Goal: Transaction & Acquisition: Book appointment/travel/reservation

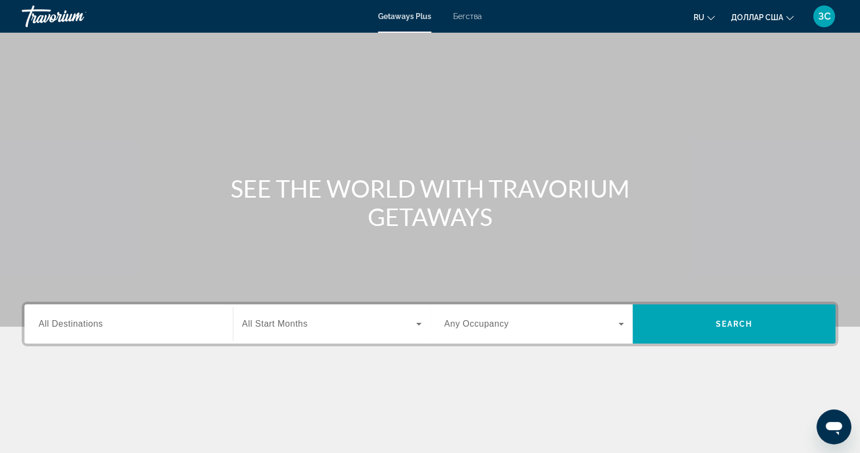
click at [136, 314] on div "Виджет поиска" at bounding box center [129, 324] width 180 height 31
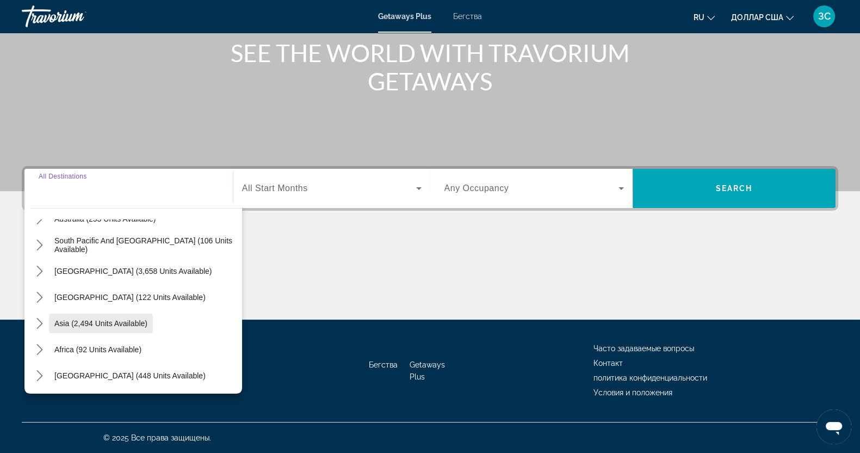
scroll to position [176, 0]
click at [40, 322] on icon "Toggle Asia (2,494 units available) submenu" at bounding box center [39, 322] width 11 height 11
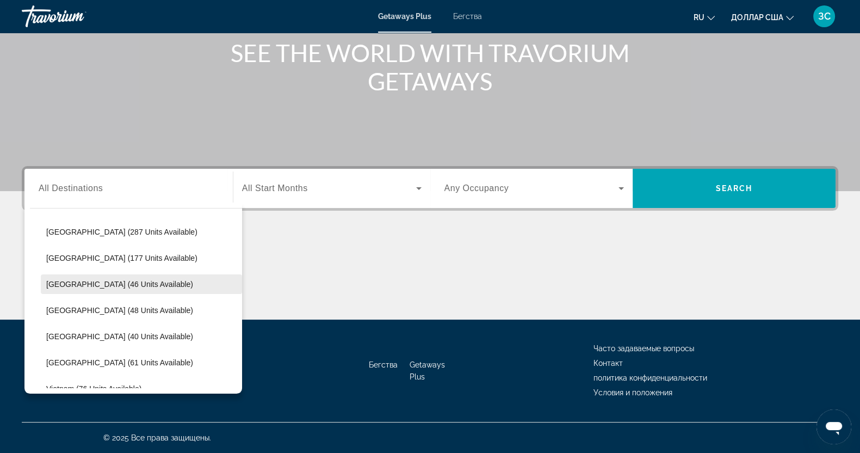
scroll to position [403, 0]
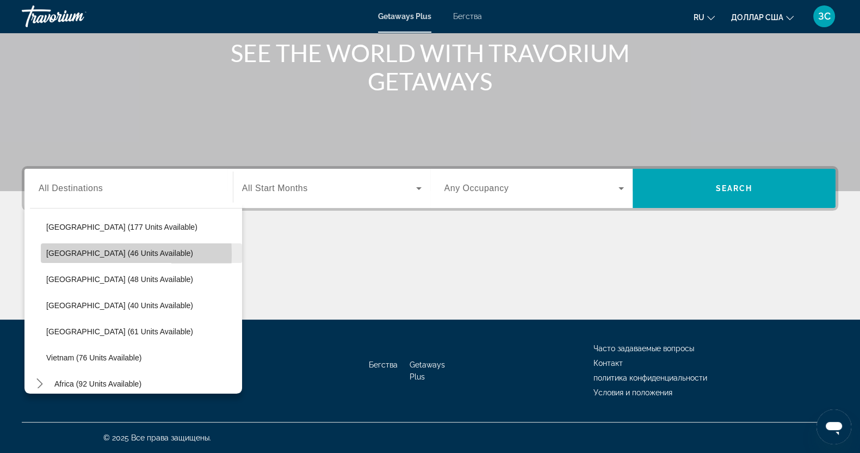
click at [63, 254] on span "[GEOGRAPHIC_DATA] (46 units available)" at bounding box center [119, 253] width 147 height 9
type input "**********"
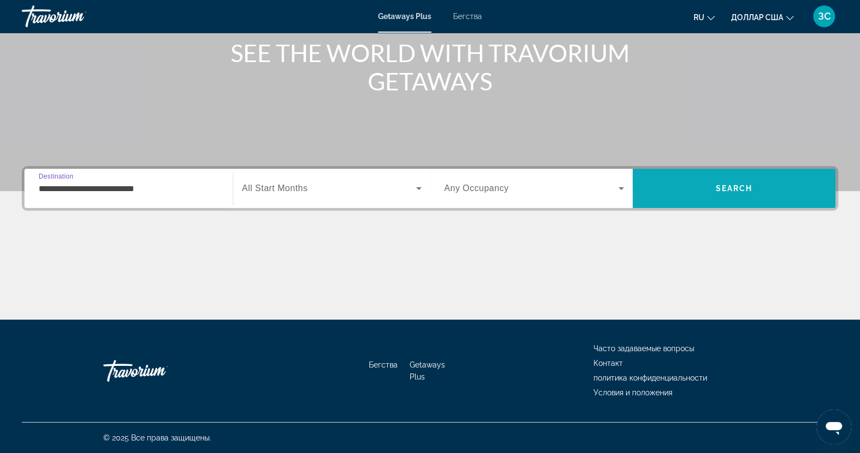
click at [722, 184] on span "Search" at bounding box center [734, 188] width 37 height 9
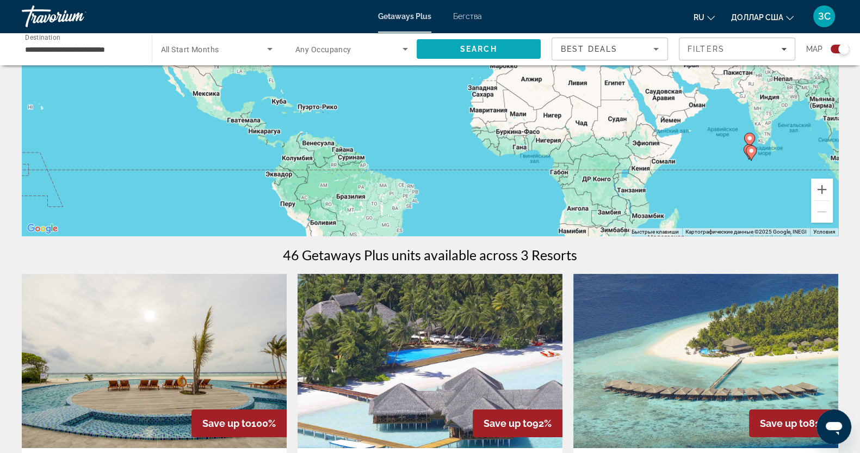
scroll to position [135, 0]
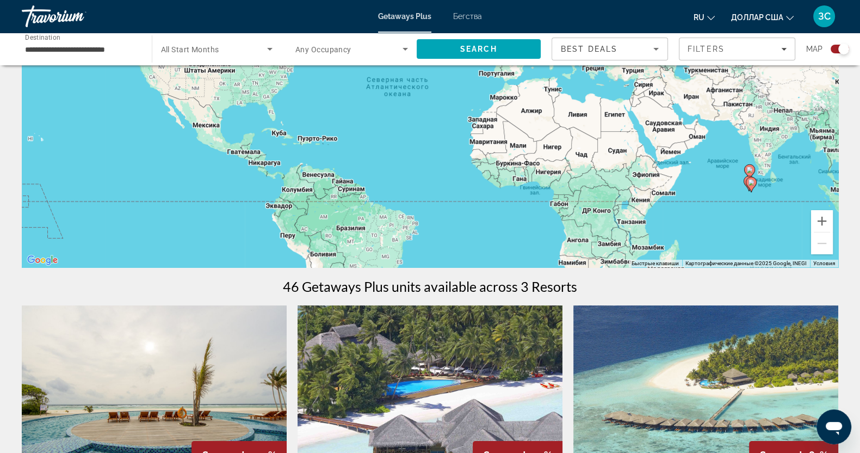
click at [469, 14] on font "Бегства" at bounding box center [467, 16] width 29 height 9
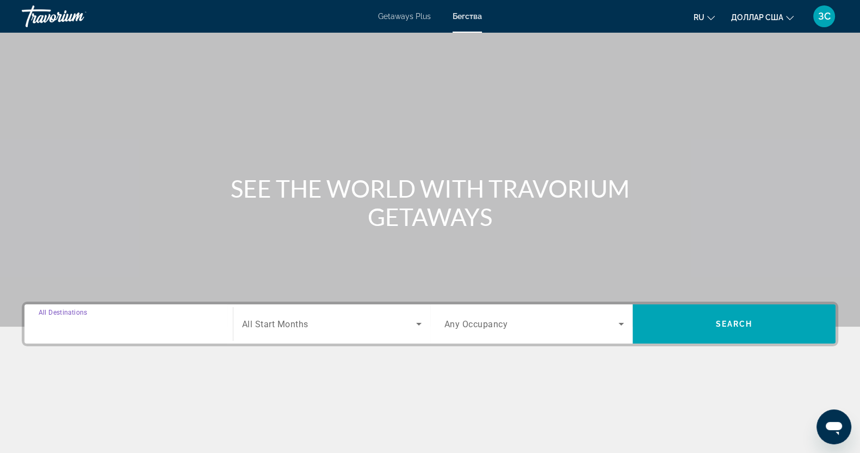
click at [88, 318] on input "Destination All Destinations" at bounding box center [129, 324] width 180 height 13
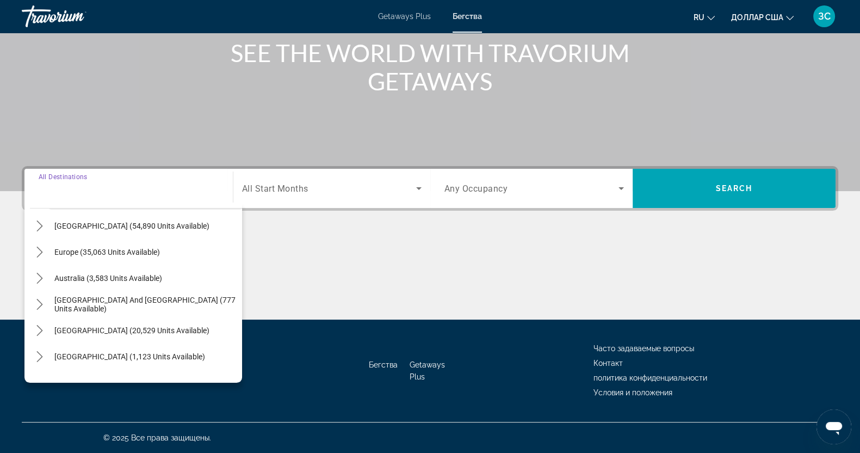
scroll to position [135, 0]
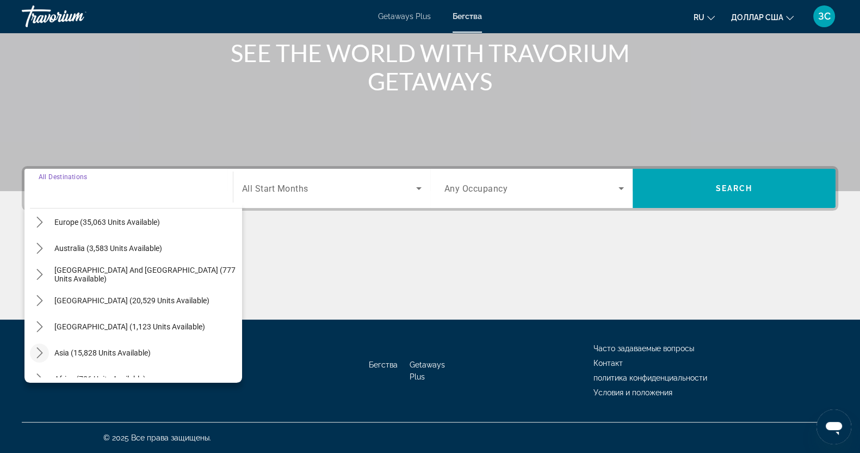
click at [38, 354] on icon "Toggle Asia (15,828 units available) submenu" at bounding box center [39, 352] width 11 height 11
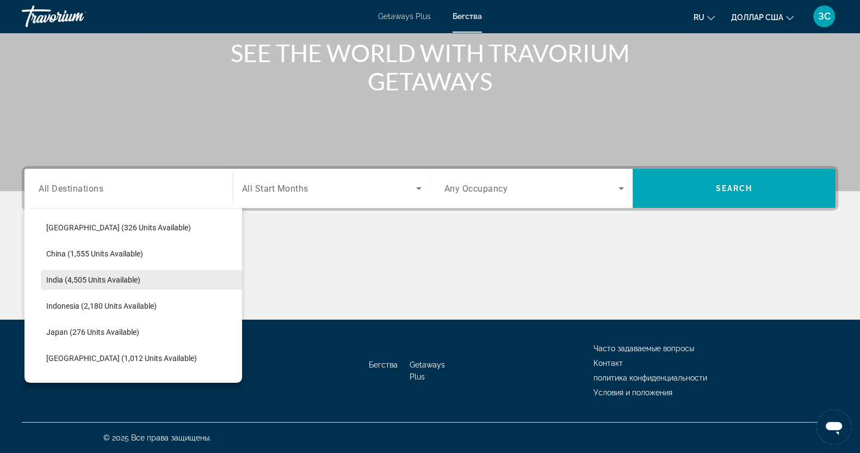
scroll to position [335, 0]
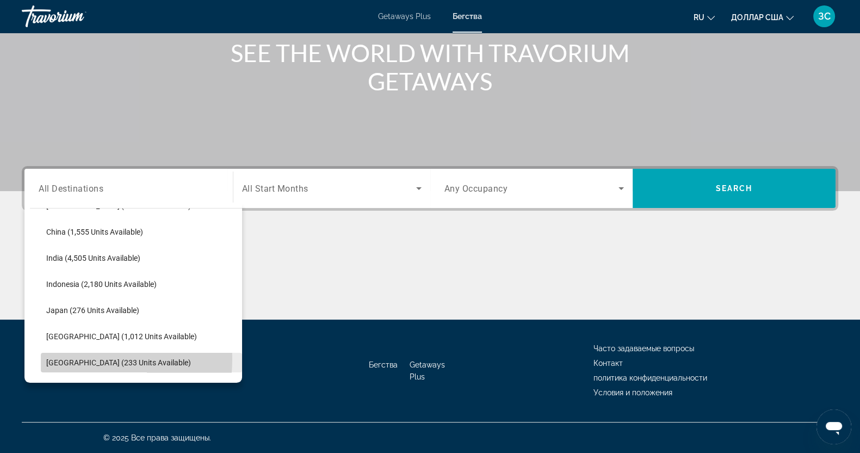
click at [51, 358] on span "[GEOGRAPHIC_DATA] (233 units available)" at bounding box center [118, 362] width 145 height 9
type input "**********"
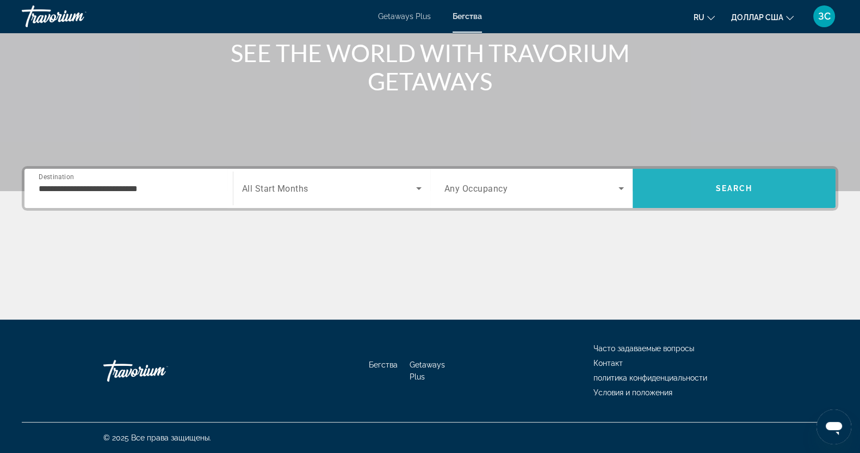
click at [725, 192] on span "Search" at bounding box center [734, 188] width 37 height 9
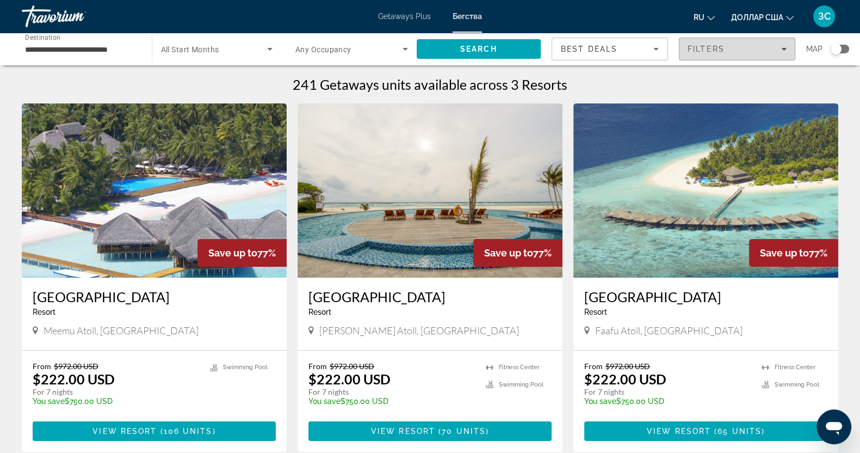
click at [786, 46] on icon "Filters" at bounding box center [783, 48] width 5 height 5
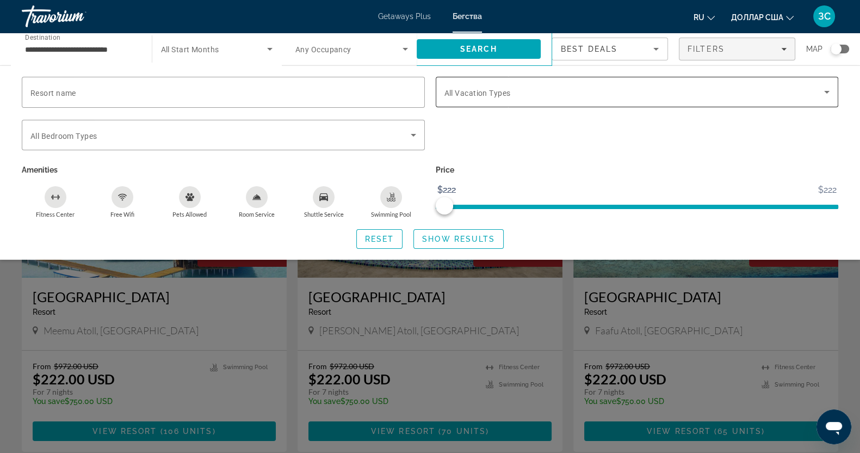
click at [825, 91] on icon "Search widget" at bounding box center [826, 92] width 5 height 3
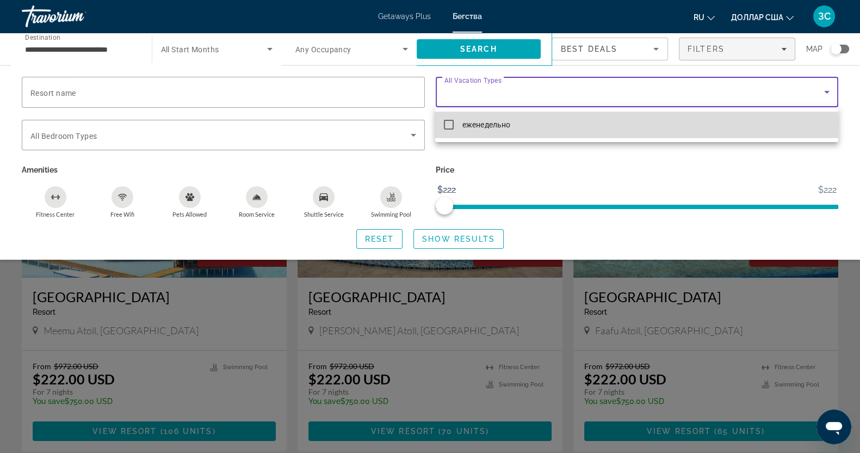
click at [449, 123] on mat-pseudo-checkbox at bounding box center [449, 125] width 10 height 10
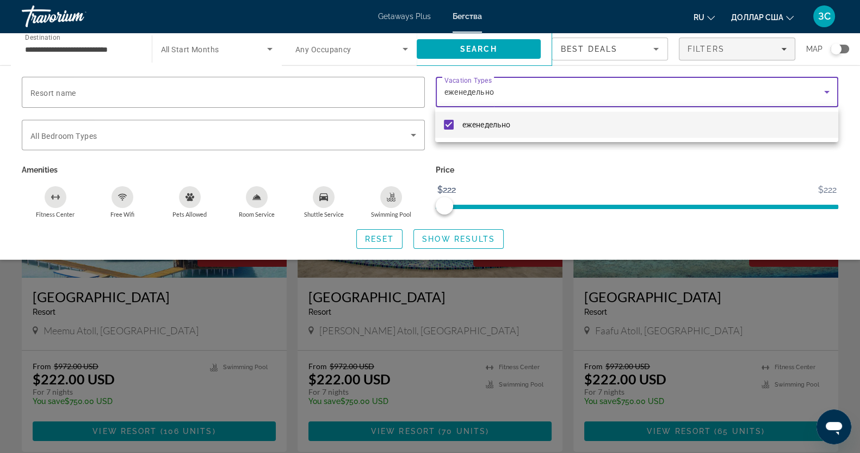
click at [451, 241] on div at bounding box center [430, 226] width 860 height 453
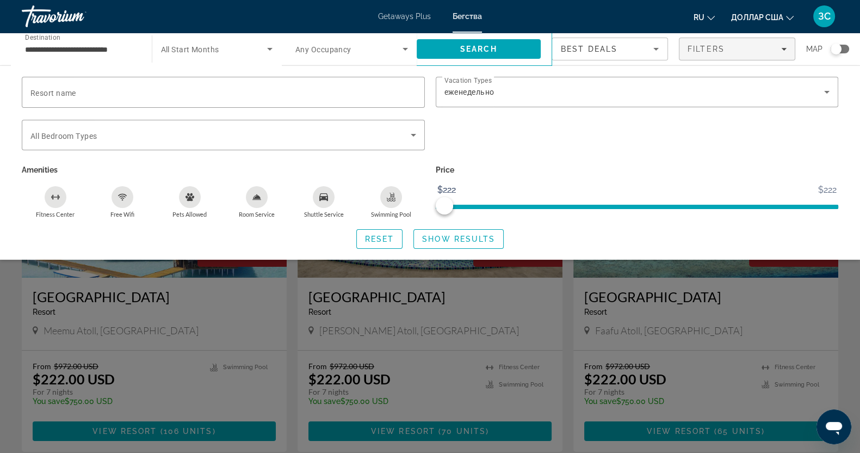
click at [451, 241] on span "Show Results" at bounding box center [458, 239] width 73 height 9
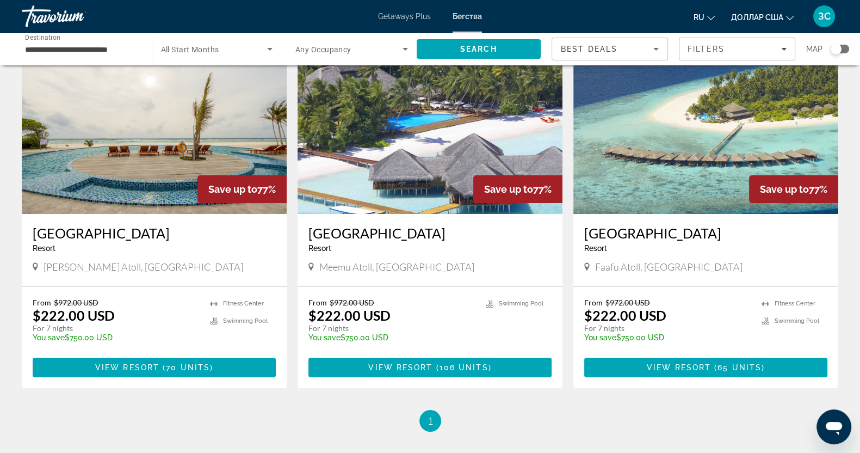
scroll to position [61, 0]
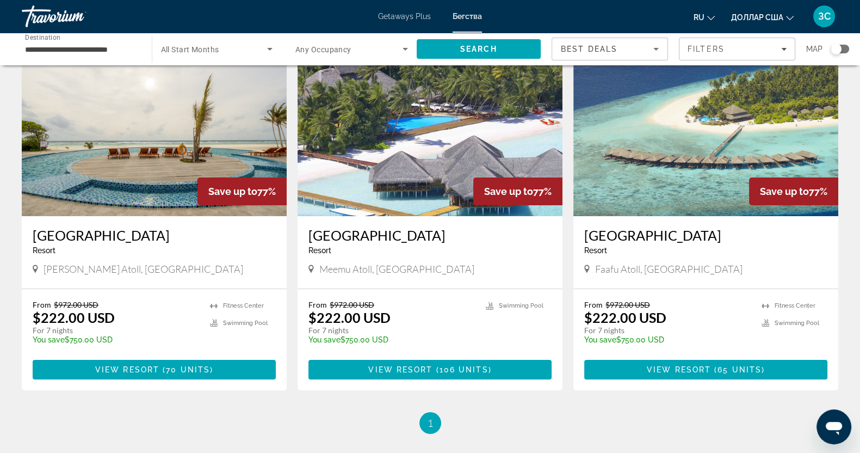
click at [683, 162] on img "Основное содержание" at bounding box center [706, 129] width 265 height 174
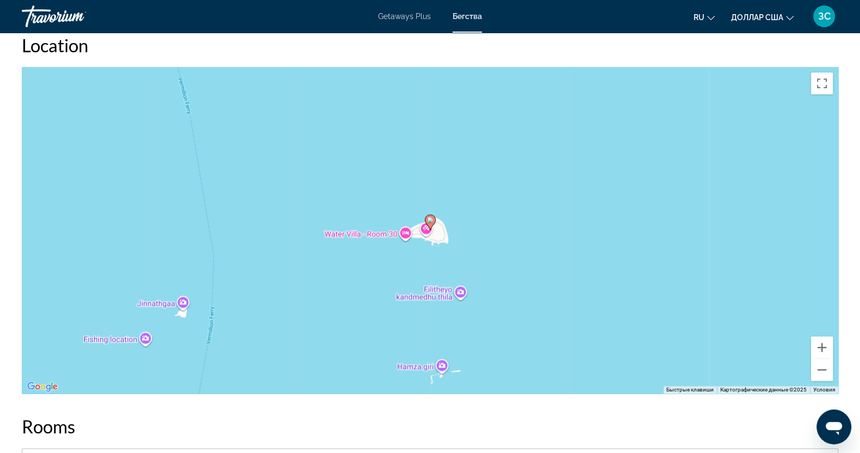
scroll to position [1632, 0]
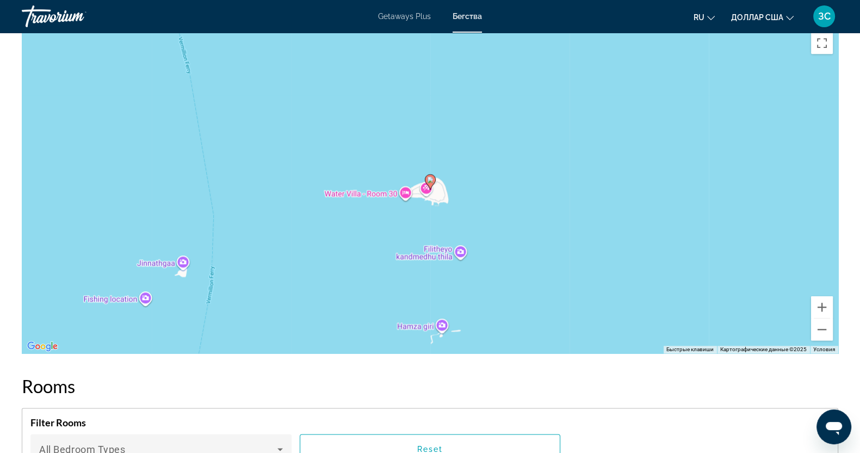
click at [437, 180] on div "Чтобы активировать перетаскивание с помощью клавиатуры, нажмите Alt + Ввод. Пос…" at bounding box center [430, 190] width 817 height 326
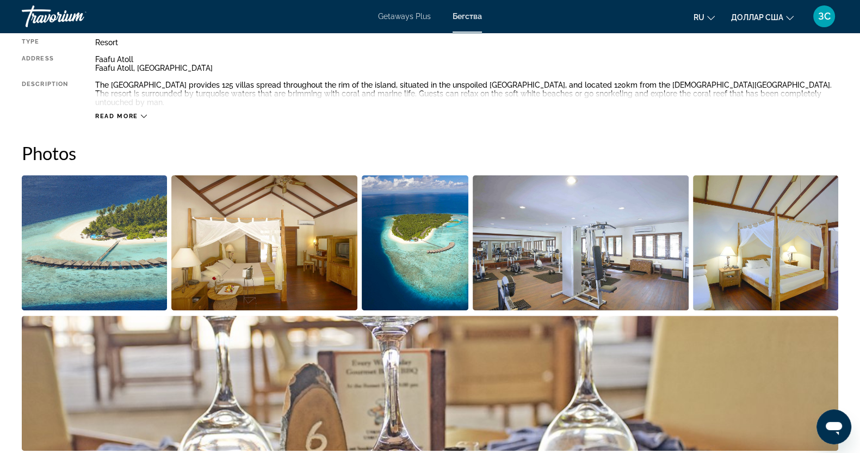
scroll to position [135, 0]
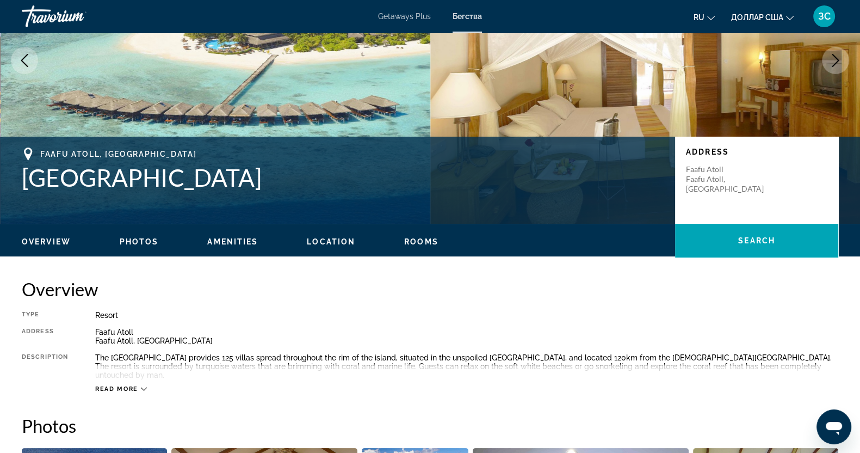
drag, startPoint x: 13, startPoint y: 168, endPoint x: 250, endPoint y: 176, distance: 237.9
click at [250, 176] on div "Faafu Atoll, [GEOGRAPHIC_DATA] [GEOGRAPHIC_DATA] Address [GEOGRAPHIC_DATA], [GE…" at bounding box center [430, 179] width 860 height 65
copy h1 "Filitheyo Island Resor"
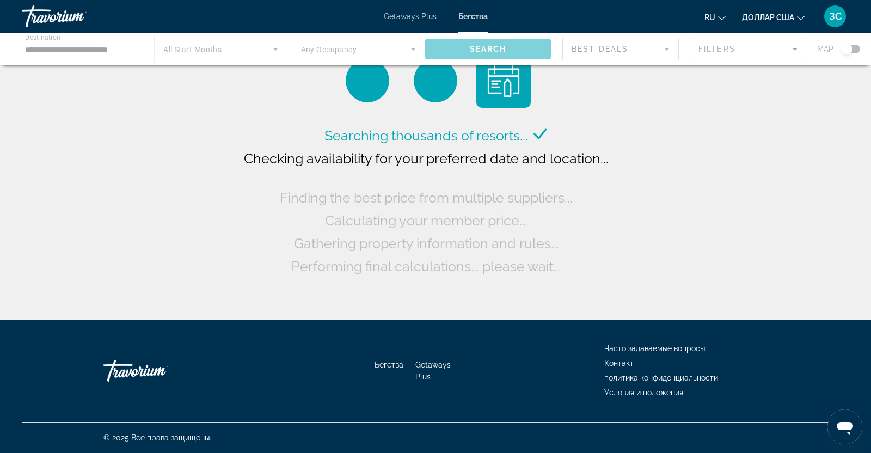
click at [133, 50] on div "Основное содержание" at bounding box center [435, 49] width 871 height 33
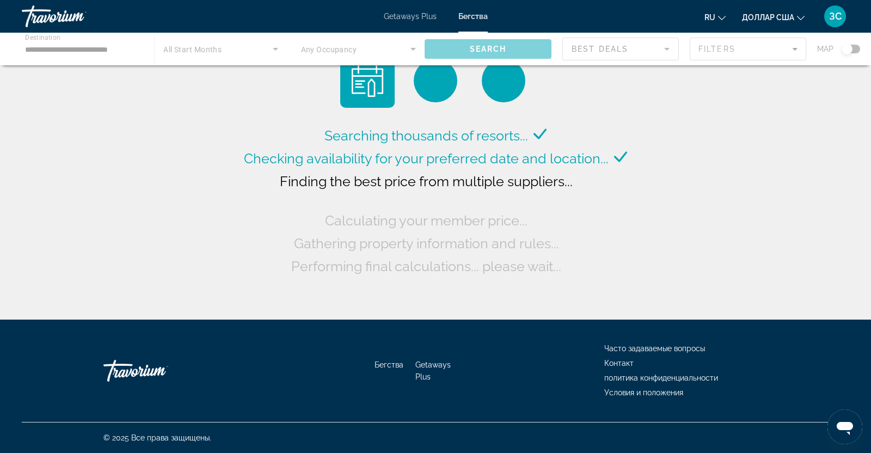
click at [117, 45] on div "Основное содержание" at bounding box center [435, 49] width 871 height 33
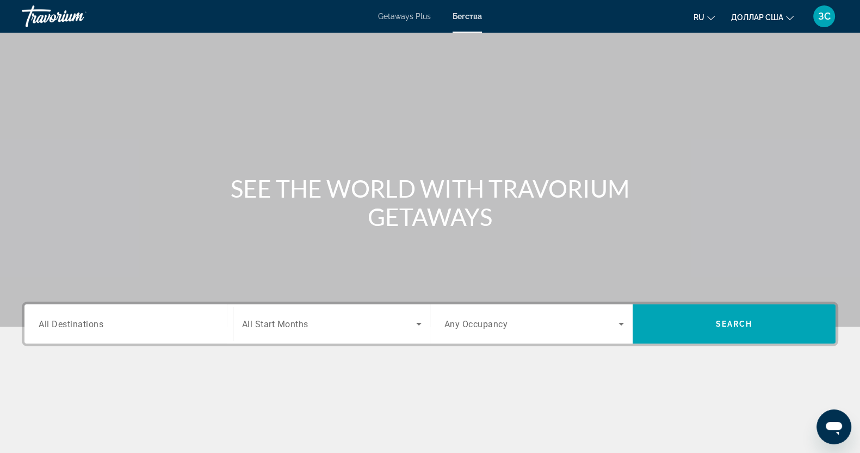
click at [118, 328] on input "Destination All Destinations" at bounding box center [129, 324] width 180 height 13
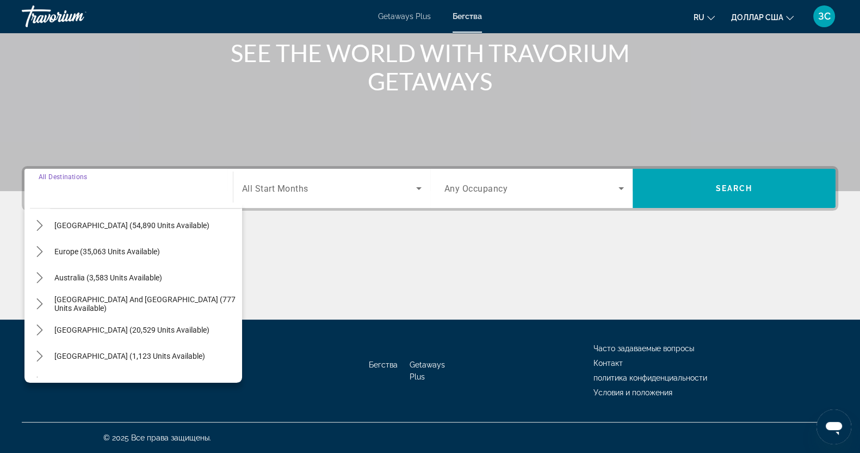
scroll to position [135, 0]
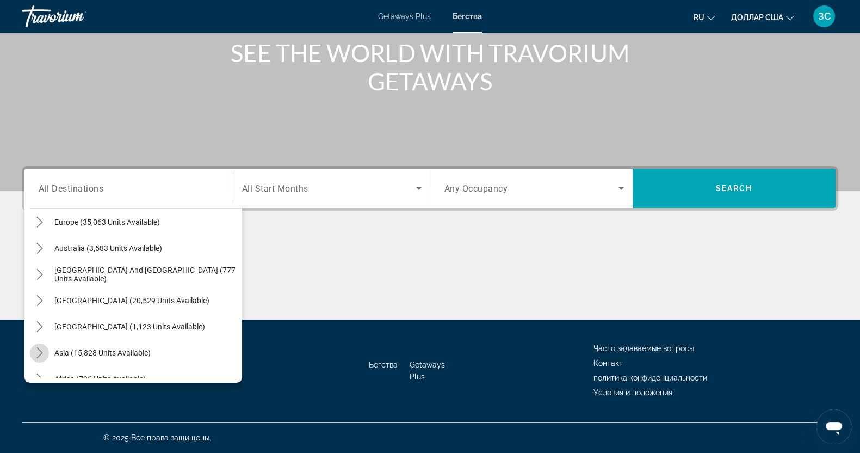
click at [41, 353] on icon "Toggle Asia (15,828 units available) submenu" at bounding box center [39, 352] width 11 height 11
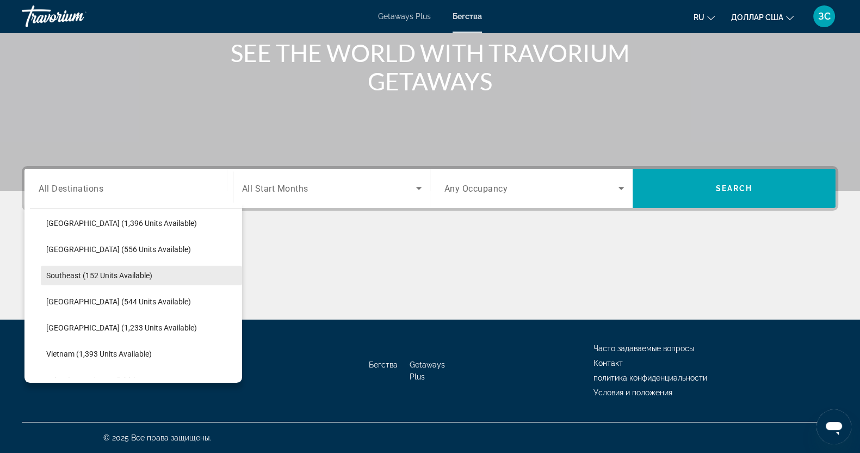
scroll to position [432, 0]
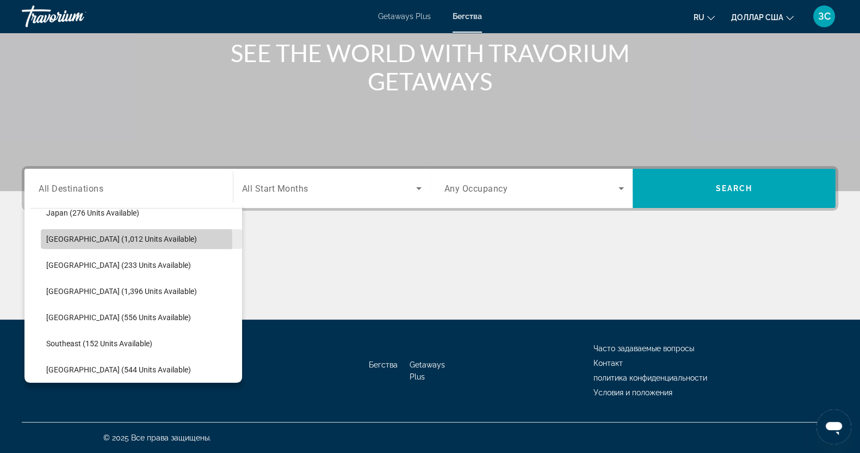
click at [69, 242] on span "[GEOGRAPHIC_DATA] (1,012 units available)" at bounding box center [121, 239] width 151 height 9
type input "**********"
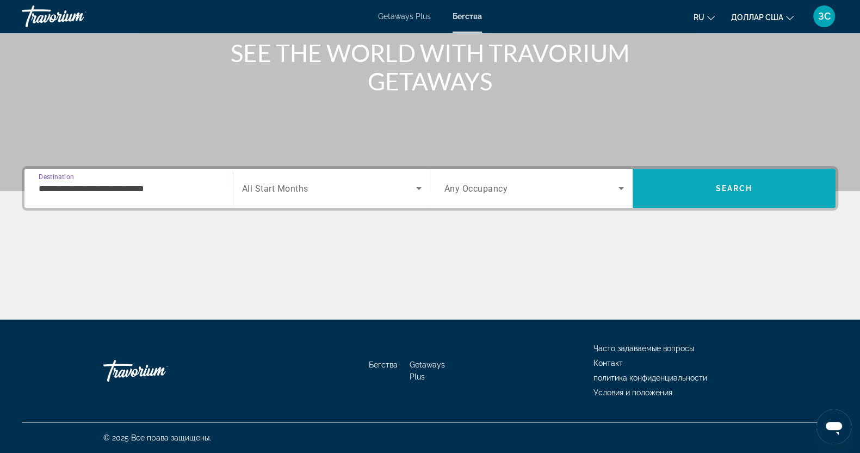
click at [762, 180] on span "Search" at bounding box center [734, 188] width 203 height 26
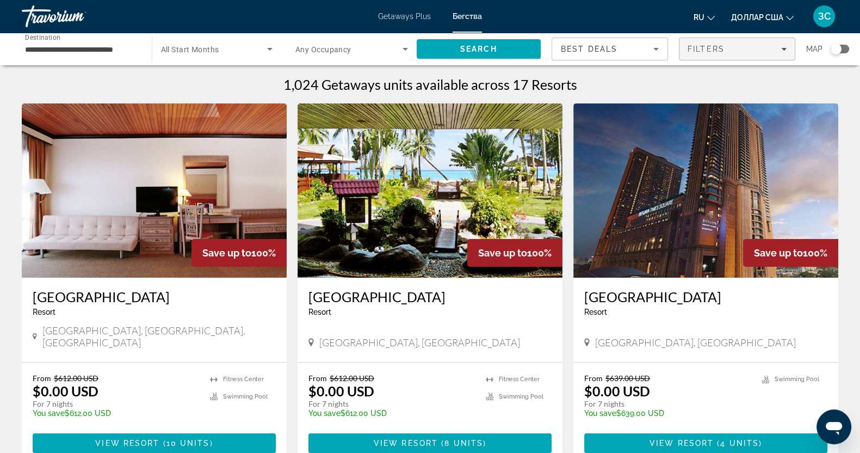
click at [785, 54] on span "Filters" at bounding box center [737, 49] width 115 height 26
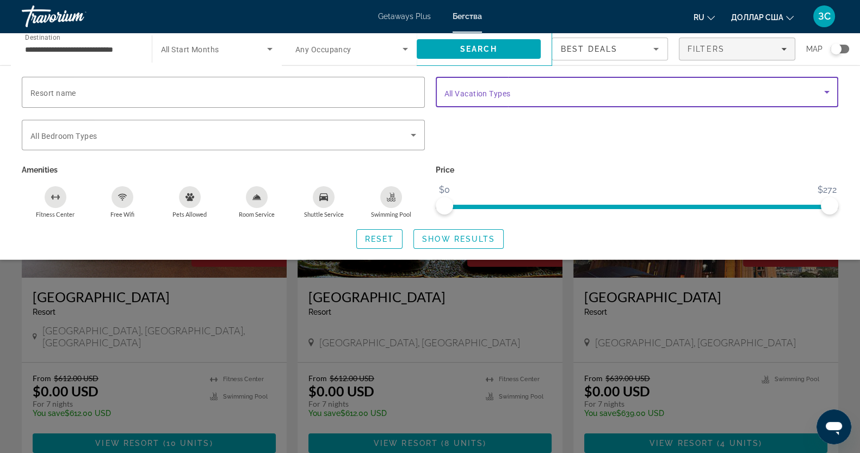
click at [828, 86] on icon "Search widget" at bounding box center [827, 91] width 13 height 13
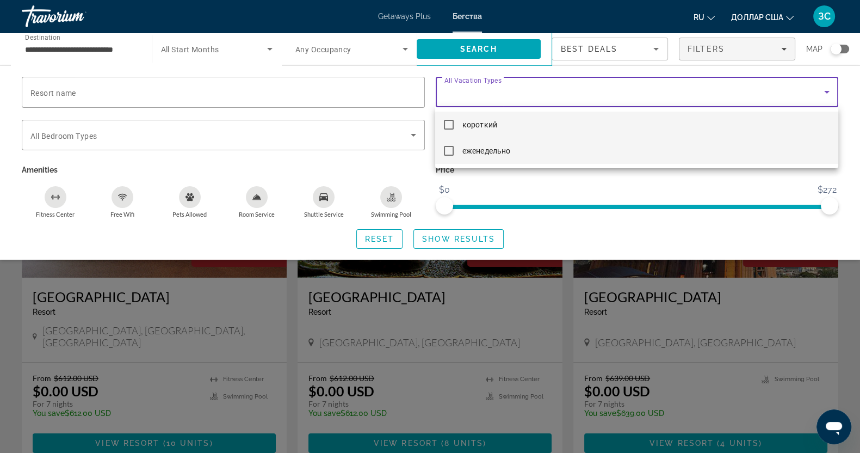
click at [447, 149] on mat-pseudo-checkbox at bounding box center [449, 151] width 10 height 10
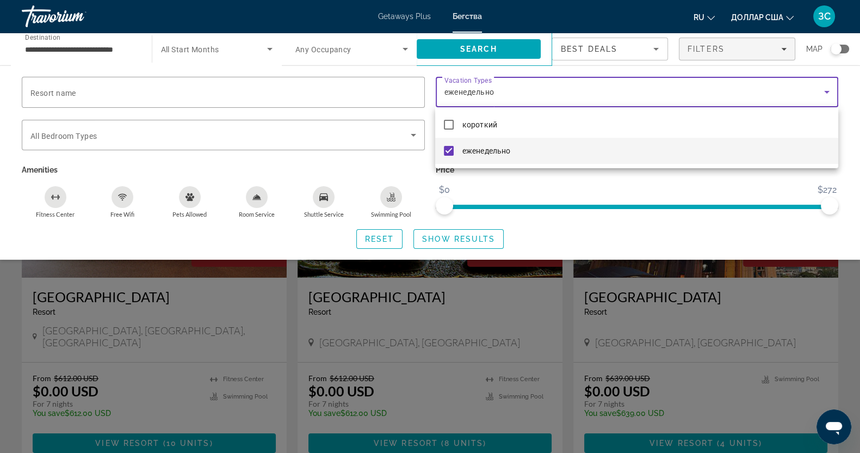
click at [456, 241] on div at bounding box center [430, 226] width 860 height 453
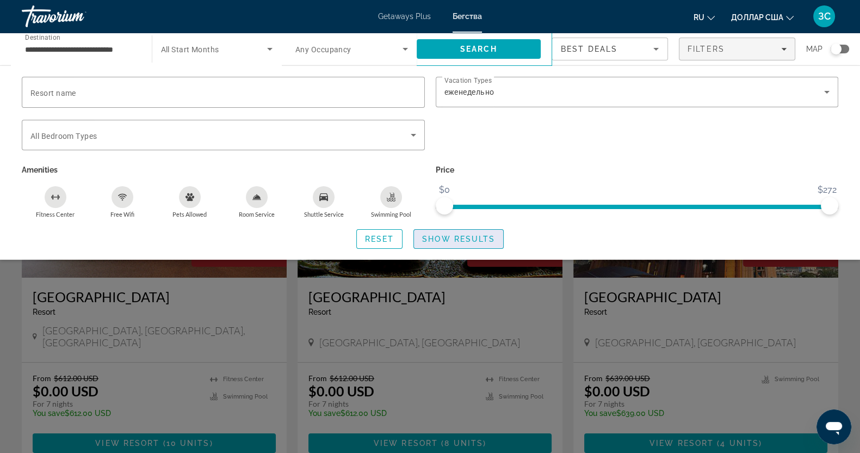
click at [463, 239] on span "Show Results" at bounding box center [458, 239] width 73 height 9
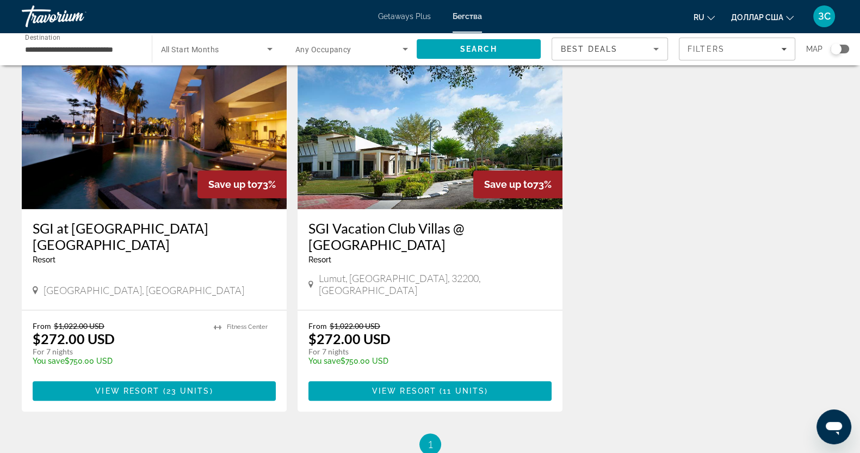
scroll to position [1156, 0]
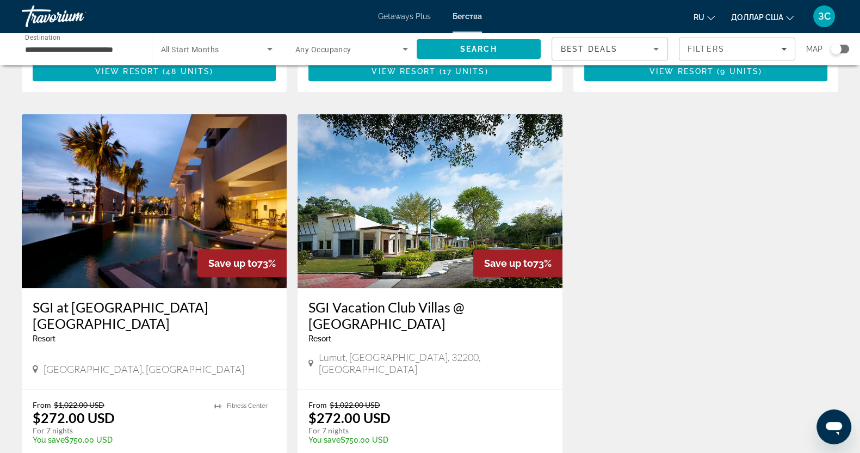
click at [386, 167] on img "Основное содержание" at bounding box center [430, 201] width 265 height 174
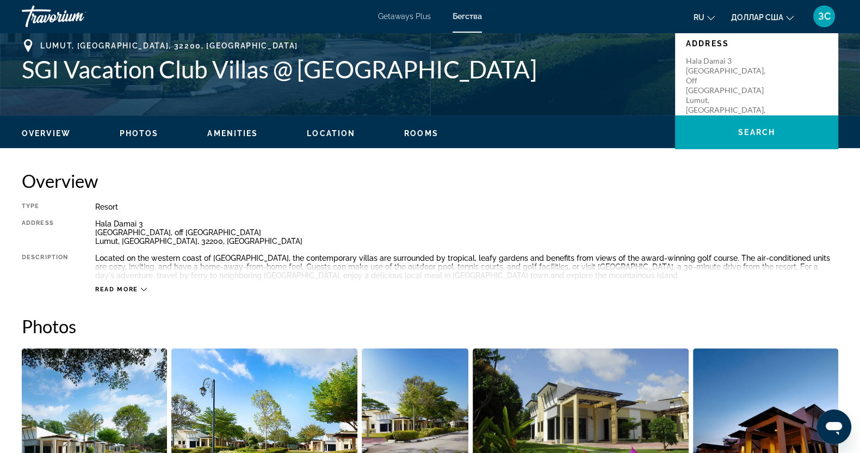
scroll to position [130, 0]
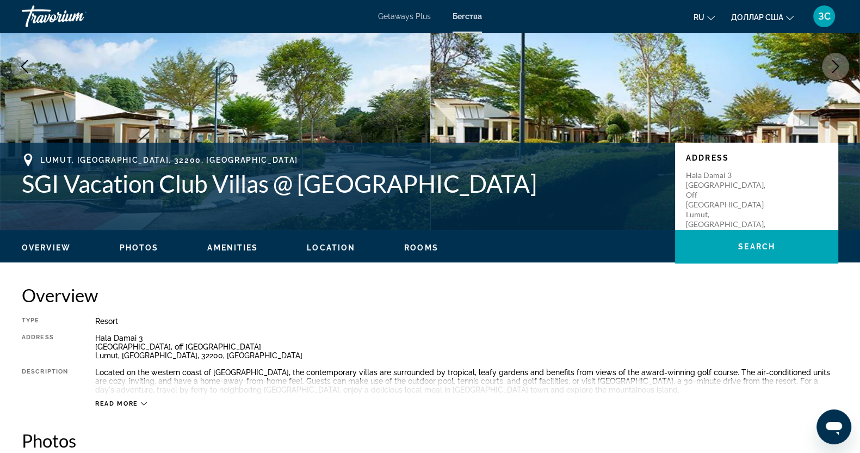
drag, startPoint x: 20, startPoint y: 183, endPoint x: 600, endPoint y: 192, distance: 580.7
click at [596, 193] on div "Lumut, [GEOGRAPHIC_DATA] Vacation Club Villas @ [GEOGRAPHIC_DATA] Address [GEOG…" at bounding box center [430, 185] width 860 height 65
copy h1 "SGI Vacation Club Villas @ [GEOGRAPHIC_DATA]"
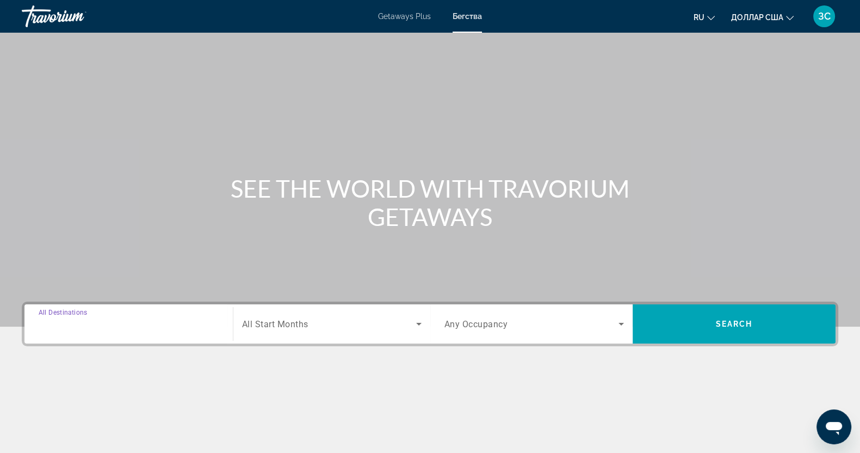
click at [109, 319] on input "Destination All Destinations" at bounding box center [129, 324] width 180 height 13
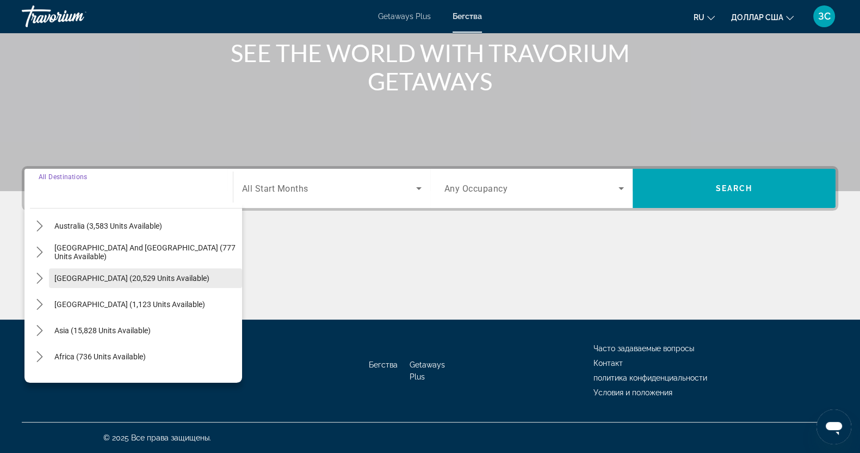
scroll to position [176, 0]
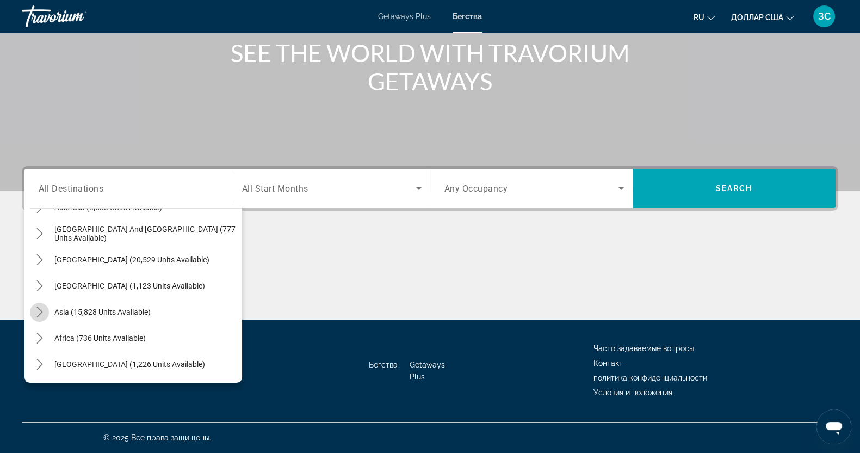
click at [41, 313] on icon "Toggle Asia (15,828 units available) submenu" at bounding box center [39, 311] width 11 height 11
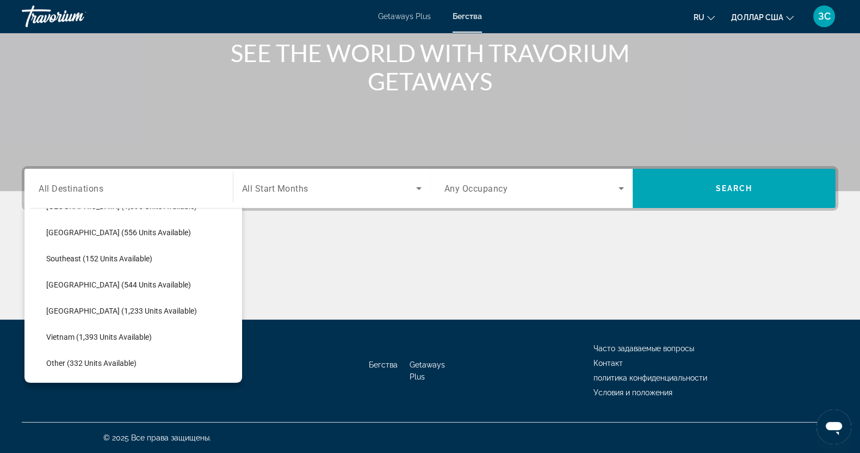
scroll to position [538, 0]
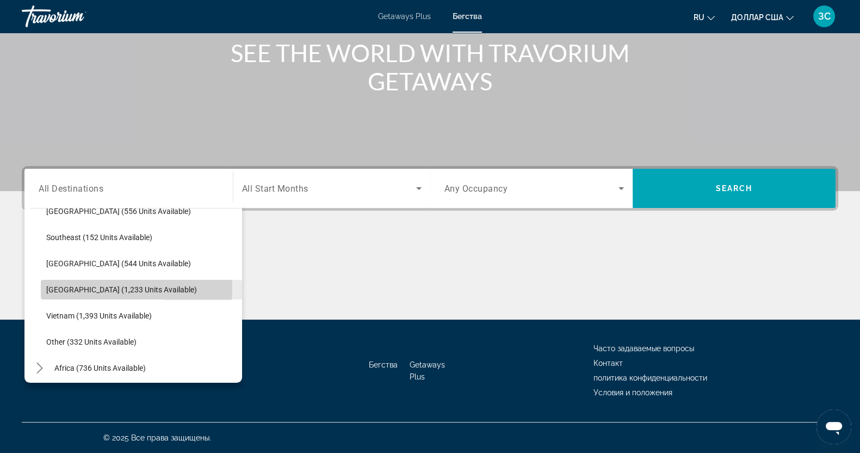
click at [59, 285] on span "[GEOGRAPHIC_DATA] (1,233 units available)" at bounding box center [121, 289] width 151 height 9
type input "**********"
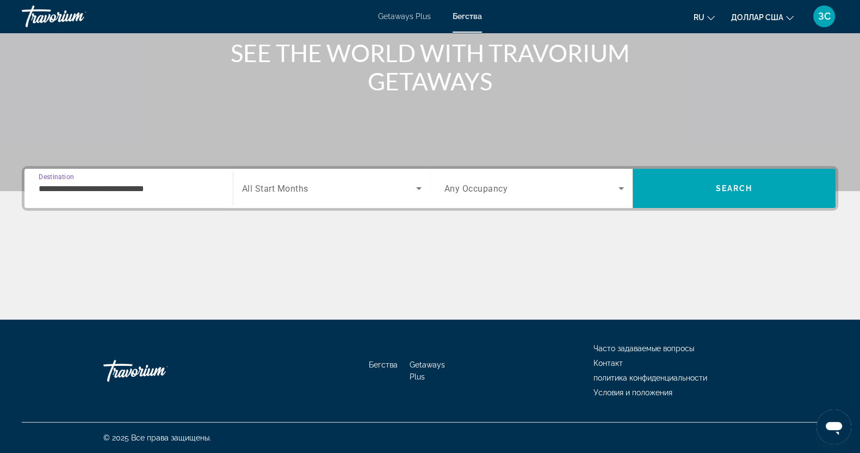
click at [620, 187] on icon "Search widget" at bounding box center [621, 188] width 13 height 13
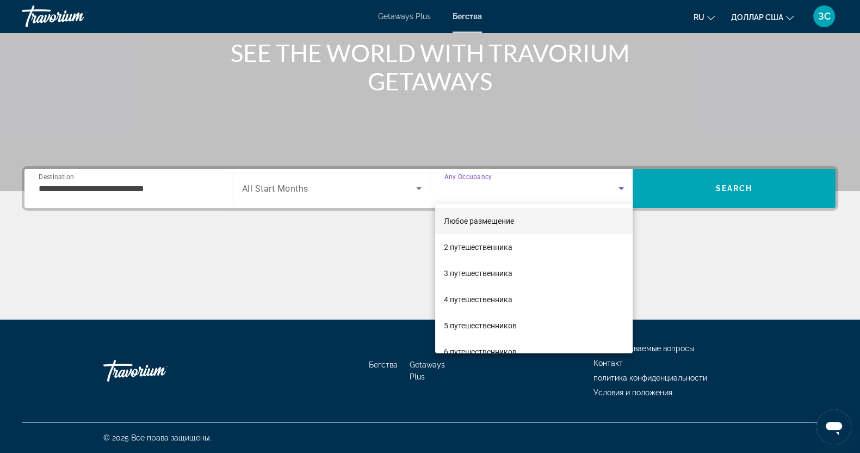
click at [731, 183] on div at bounding box center [430, 226] width 860 height 453
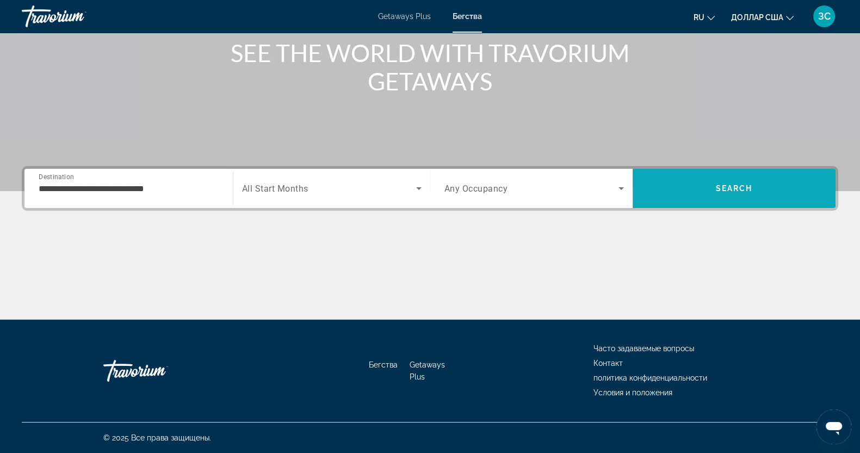
click at [720, 194] on span "Search" at bounding box center [734, 188] width 203 height 26
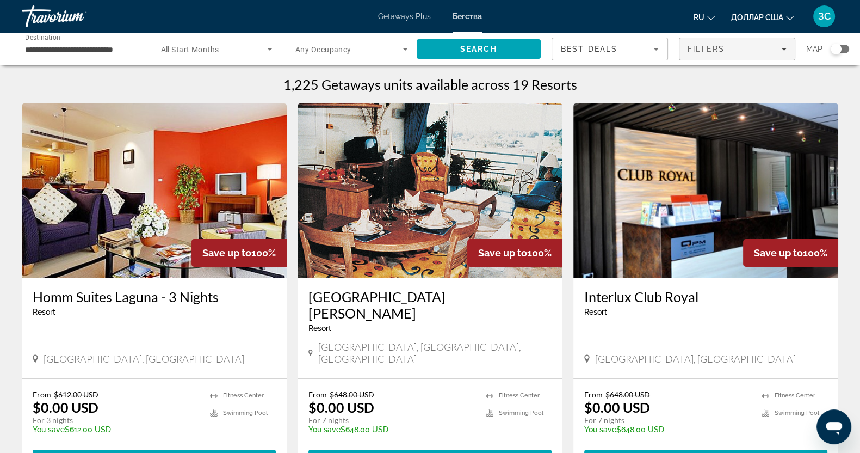
click at [783, 50] on icon "Filters" at bounding box center [783, 49] width 5 height 3
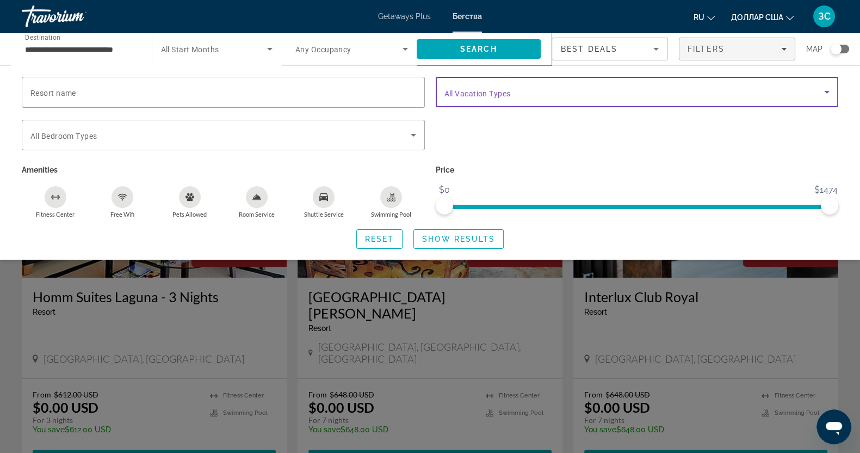
click at [829, 89] on icon "Search widget" at bounding box center [827, 91] width 13 height 13
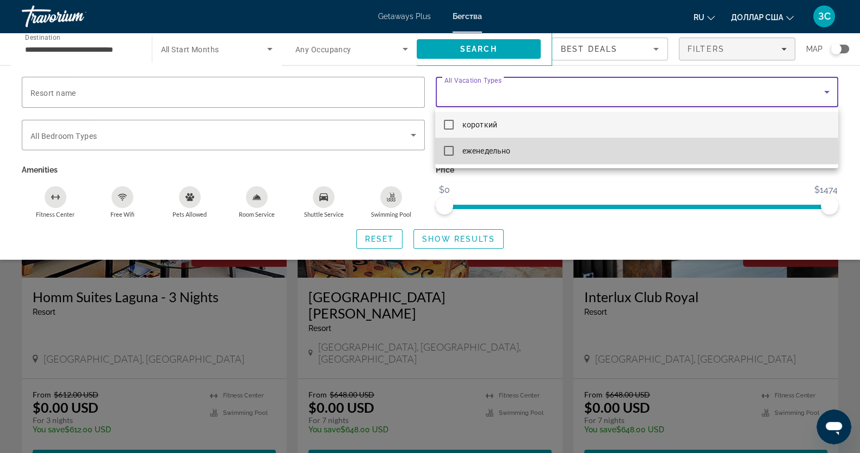
click at [443, 150] on mat-option "еженедельно" at bounding box center [636, 151] width 403 height 26
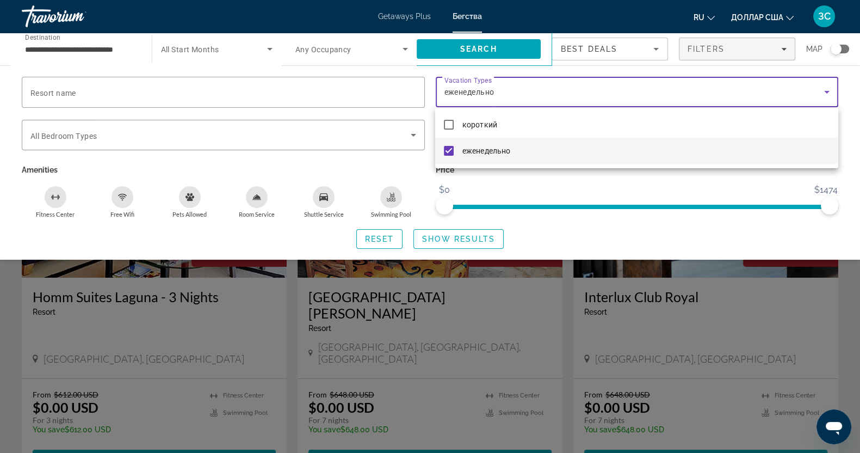
click at [446, 241] on div at bounding box center [430, 226] width 860 height 453
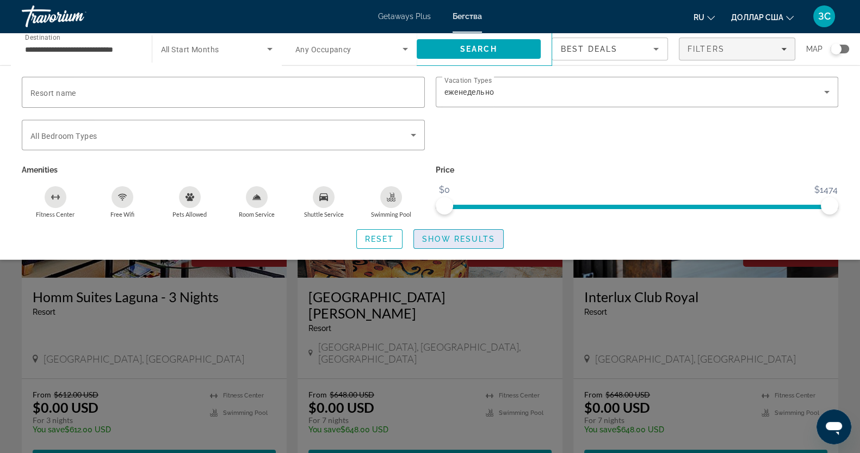
click at [449, 241] on span "Show Results" at bounding box center [458, 239] width 73 height 9
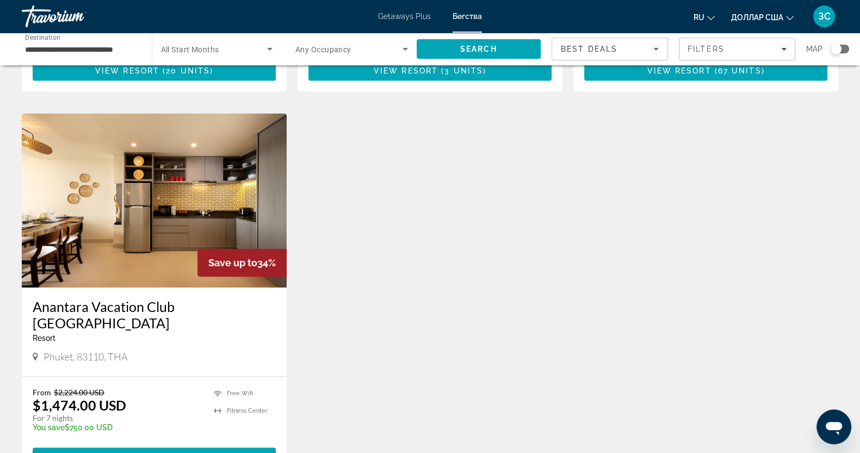
scroll to position [1224, 0]
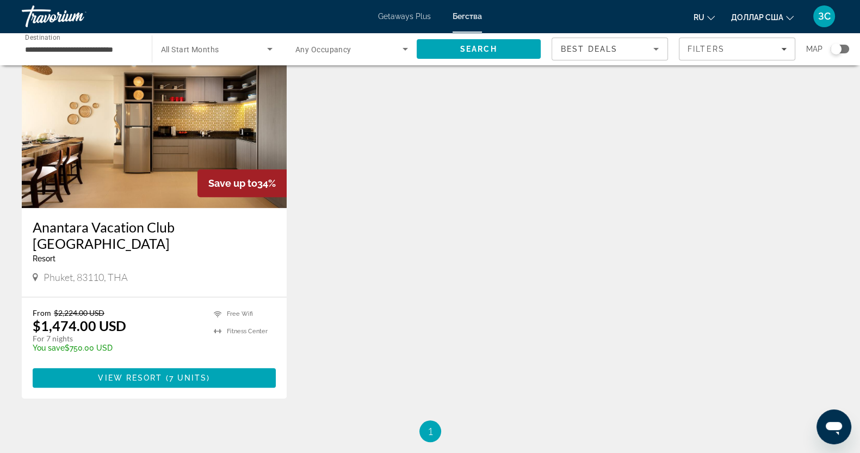
click at [193, 130] on img "Основное содержание" at bounding box center [154, 121] width 265 height 174
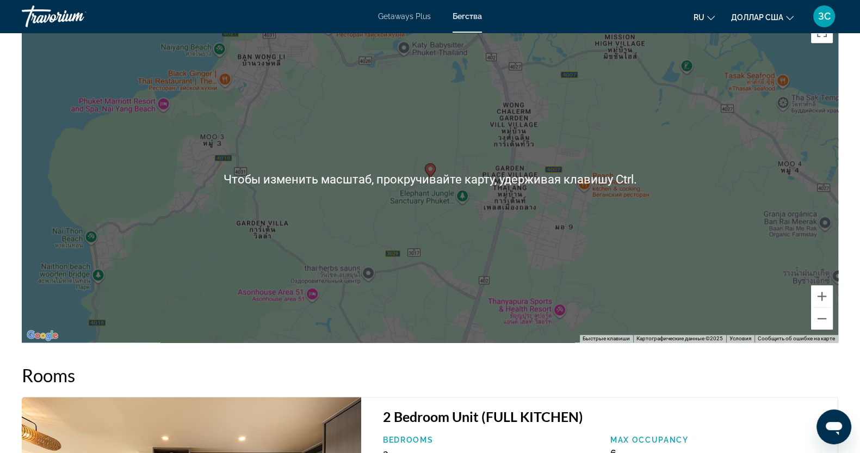
scroll to position [1290, 0]
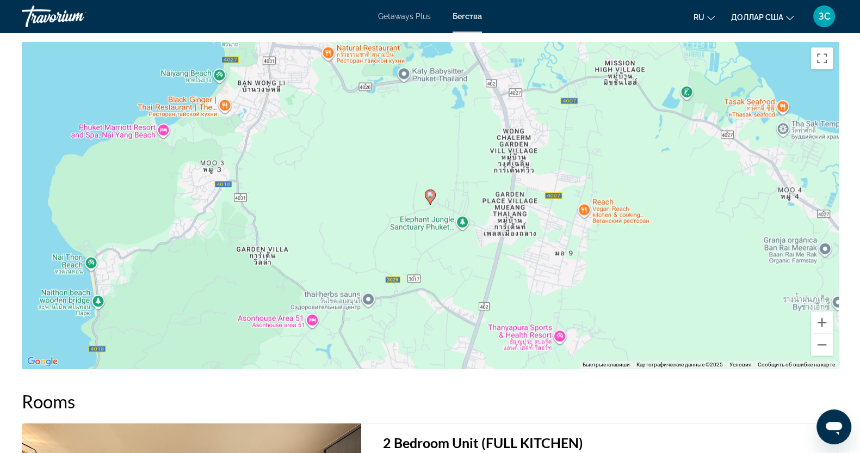
click at [431, 202] on icon "Основное содержание" at bounding box center [430, 197] width 10 height 14
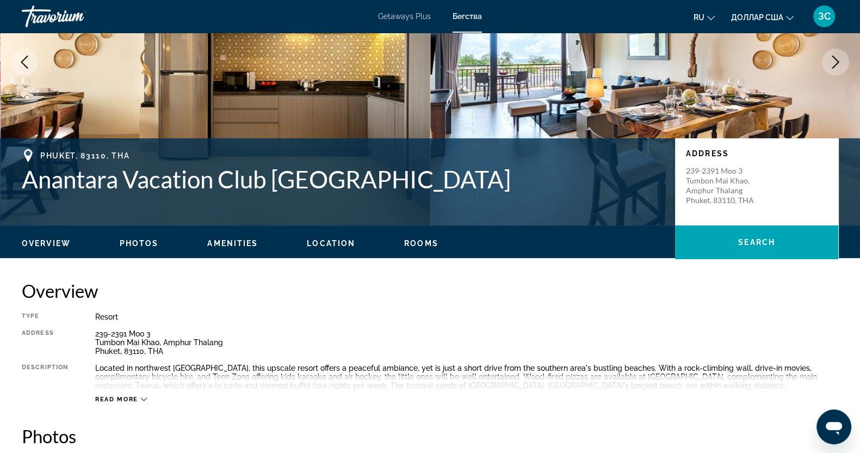
scroll to position [133, 0]
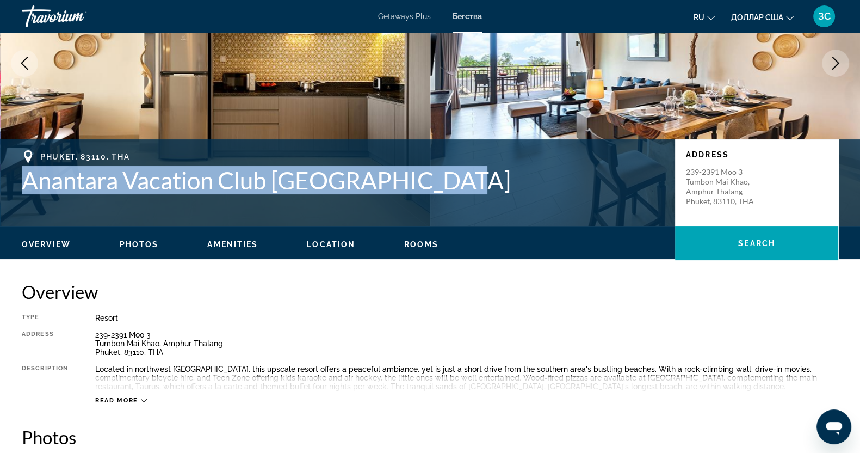
drag, startPoint x: 4, startPoint y: 183, endPoint x: 463, endPoint y: 181, distance: 458.2
click at [463, 181] on div "[GEOGRAPHIC_DATA], [GEOGRAPHIC_DATA] Vacation Club [GEOGRAPHIC_DATA] Address [S…" at bounding box center [430, 182] width 860 height 65
copy h1 "Anantara Vacation Club [GEOGRAPHIC_DATA]"
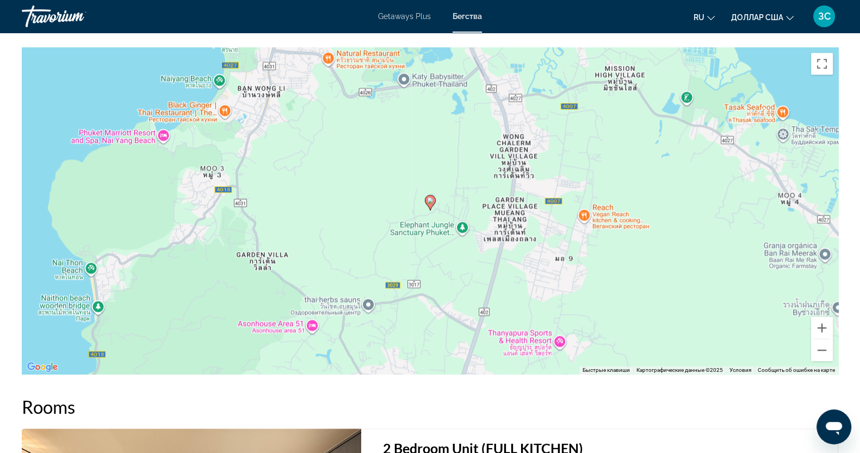
scroll to position [1290, 0]
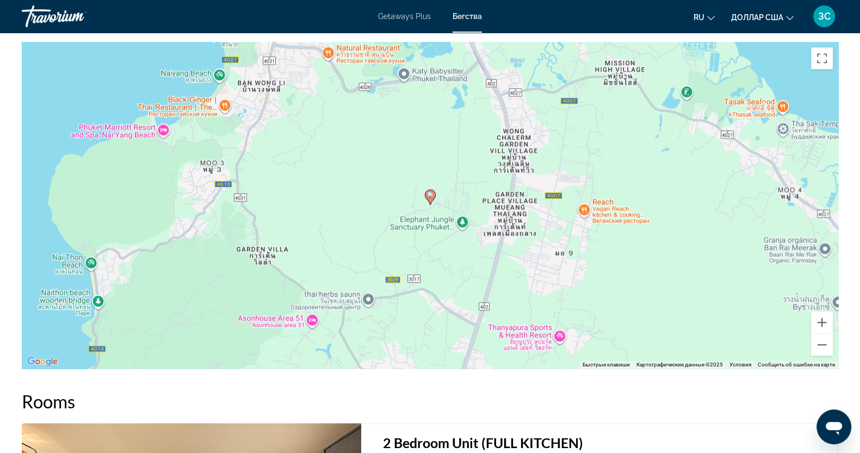
click at [430, 197] on image "Основное содержание" at bounding box center [430, 195] width 7 height 7
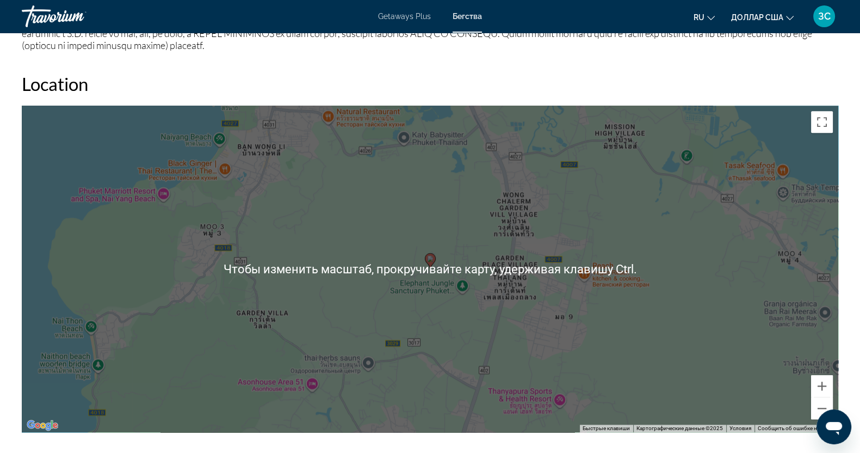
scroll to position [1154, 0]
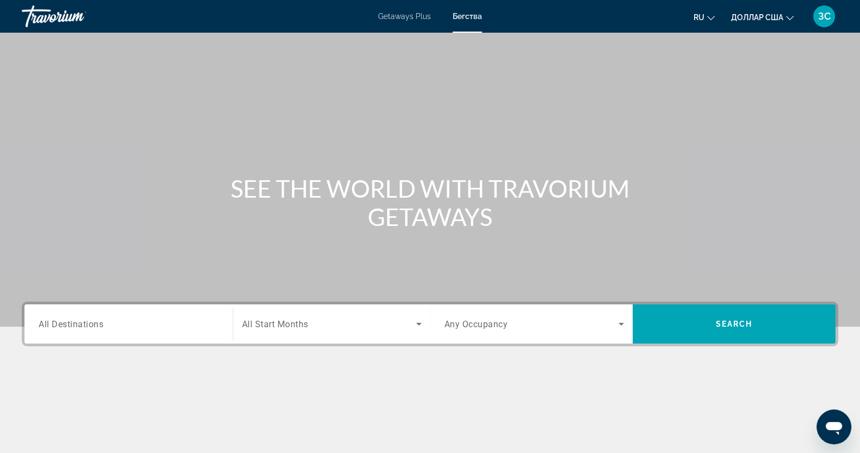
click at [113, 324] on input "Destination All Destinations" at bounding box center [129, 324] width 180 height 13
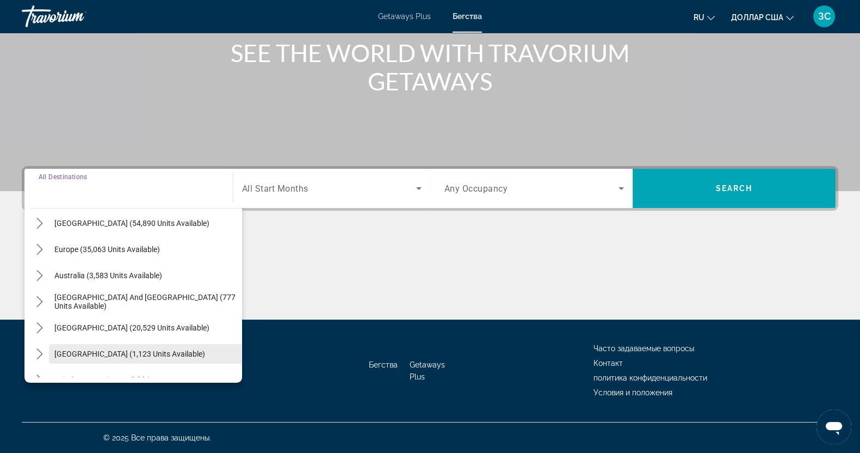
scroll to position [135, 0]
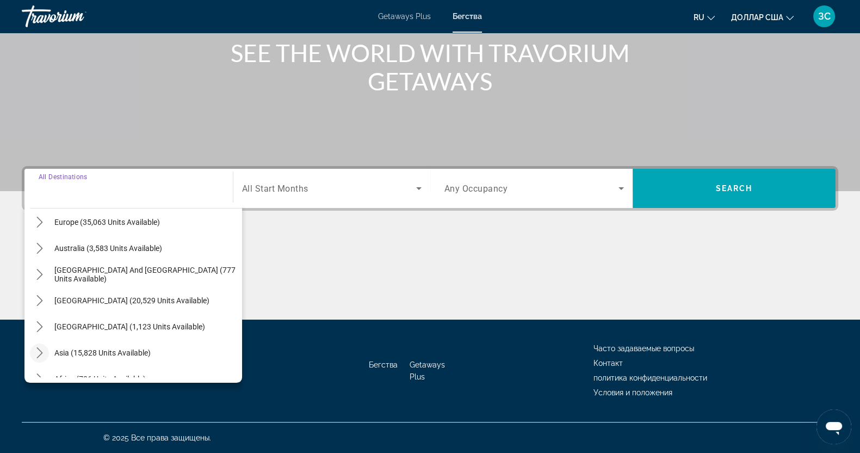
click at [38, 348] on icon "Toggle Asia (15,828 units available) submenu" at bounding box center [39, 352] width 11 height 11
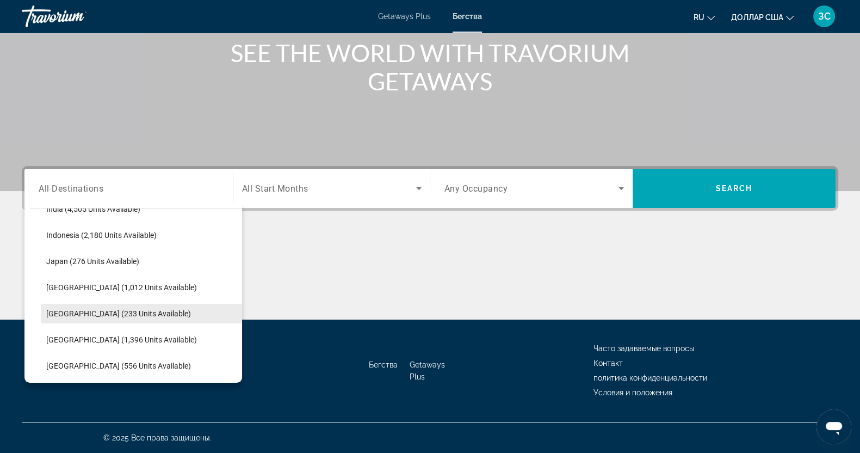
scroll to position [470, 0]
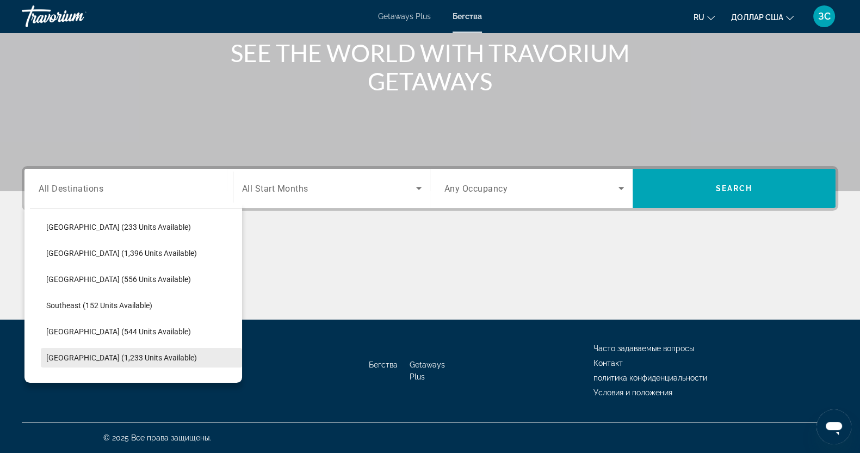
click at [65, 355] on span "[GEOGRAPHIC_DATA] (1,233 units available)" at bounding box center [121, 357] width 151 height 9
type input "**********"
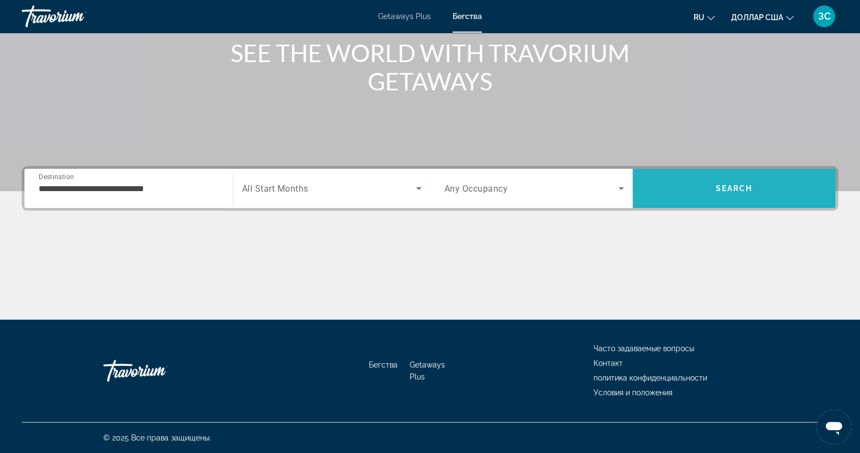
click at [736, 190] on span "Search" at bounding box center [734, 188] width 37 height 9
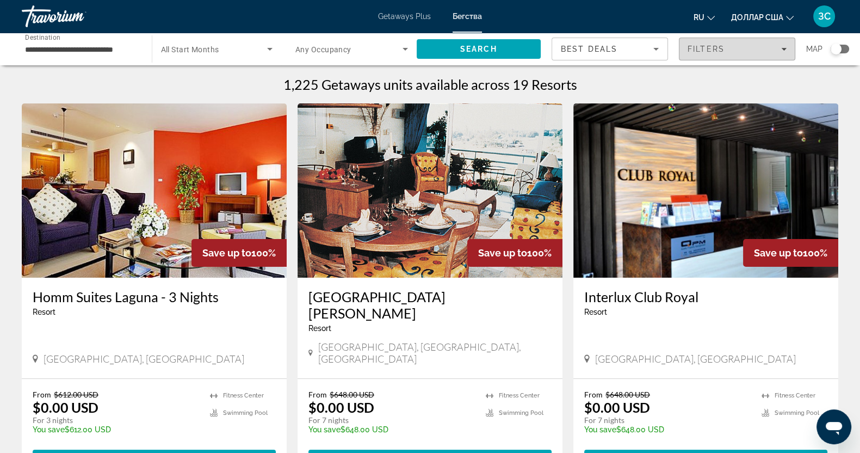
click at [785, 53] on div "Filters" at bounding box center [737, 49] width 99 height 9
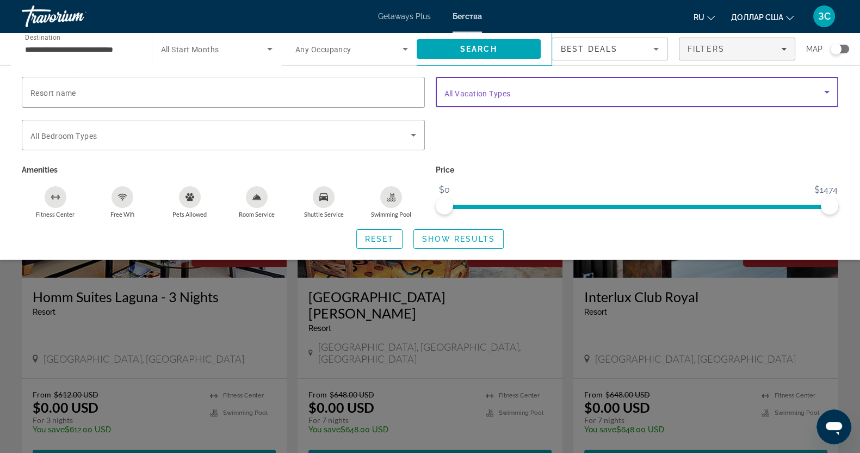
click at [824, 89] on icon "Search widget" at bounding box center [827, 91] width 13 height 13
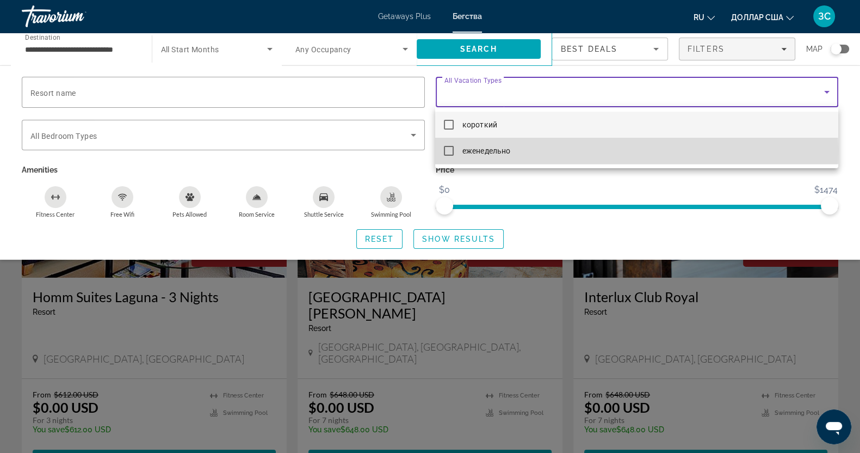
click at [449, 150] on mat-pseudo-checkbox at bounding box center [449, 151] width 10 height 10
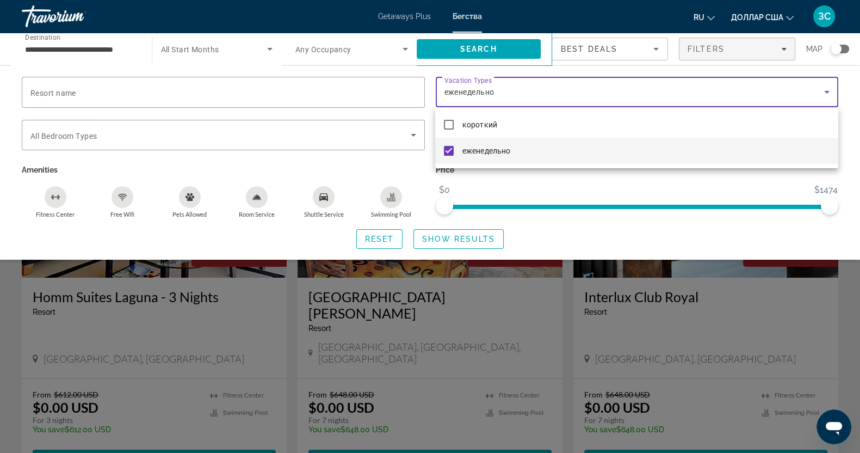
click at [455, 247] on div at bounding box center [430, 226] width 860 height 453
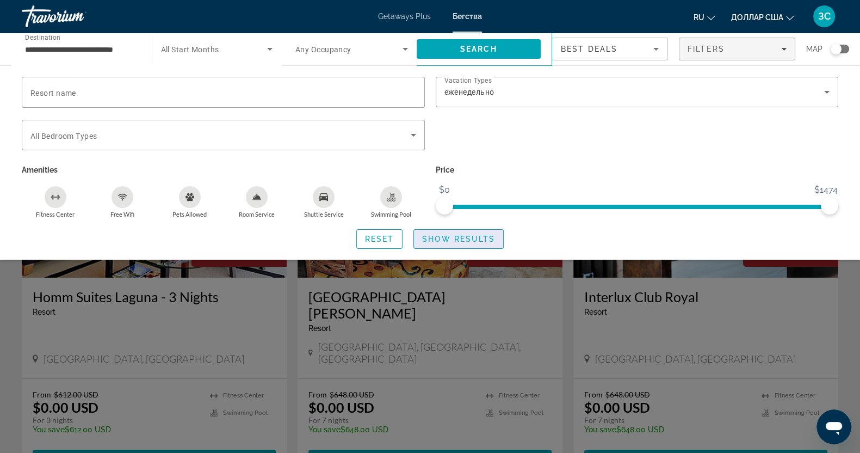
click at [455, 238] on span "Show Results" at bounding box center [458, 239] width 73 height 9
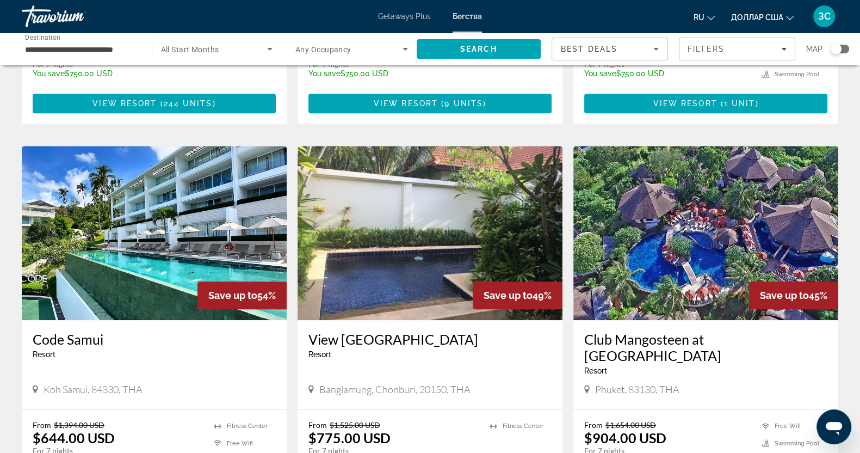
scroll to position [680, 0]
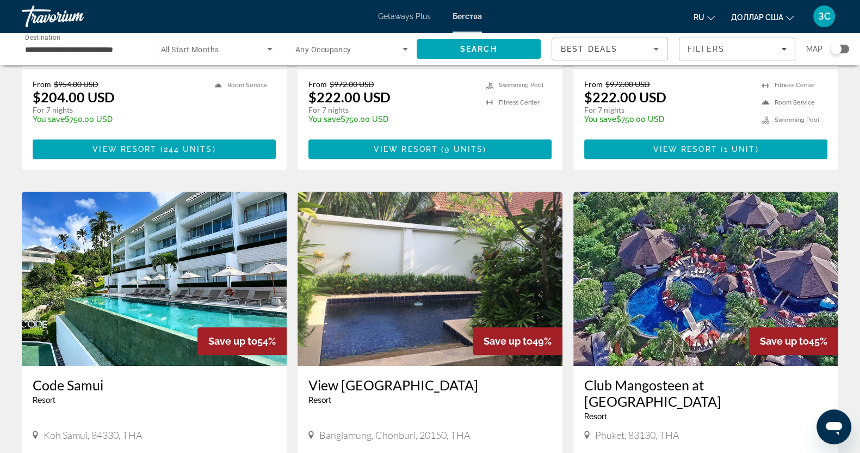
click at [730, 213] on img "Основное содержание" at bounding box center [706, 279] width 265 height 174
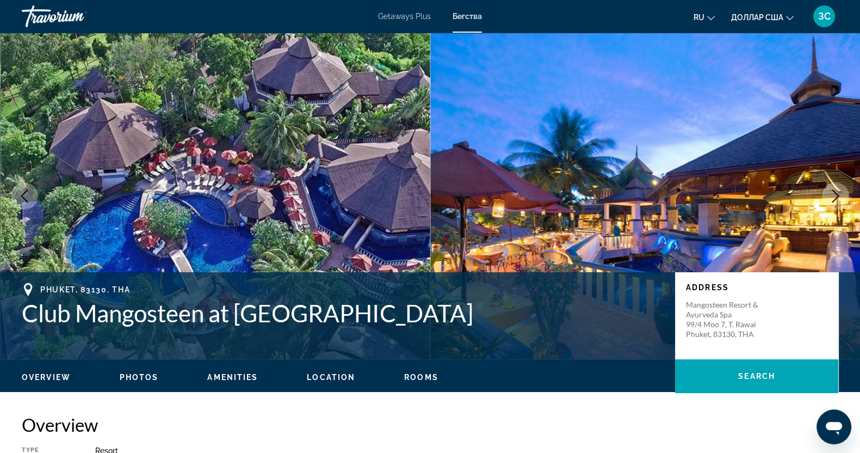
drag, startPoint x: 3, startPoint y: 306, endPoint x: 640, endPoint y: 312, distance: 637.7
click at [637, 312] on div "[GEOGRAPHIC_DATA], 83130, THA Club Mangosteen at [GEOGRAPHIC_DATA] Spa Address …" at bounding box center [430, 315] width 860 height 65
copy h1 "Club Mangosteen at [GEOGRAPHIC_DATA]"
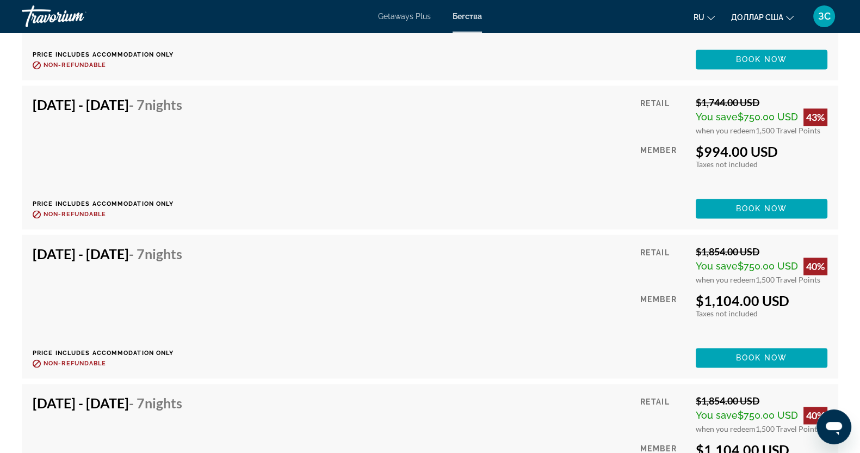
scroll to position [1836, 0]
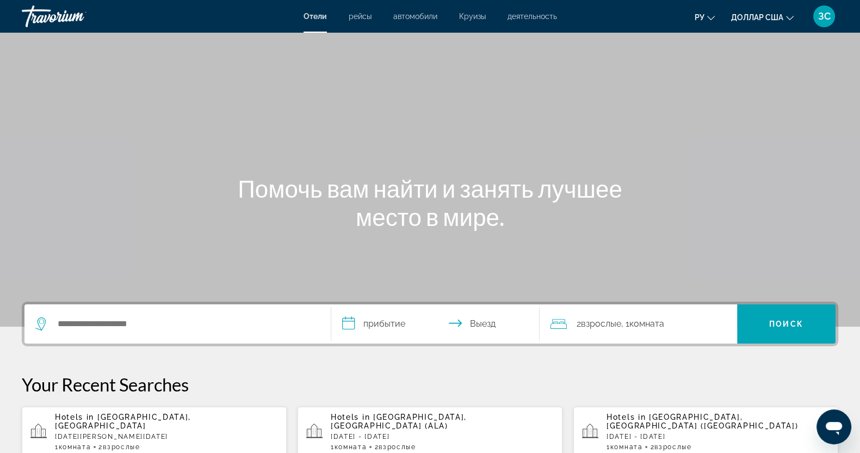
click at [114, 433] on p "Fri, 02 Jan - Sat, 10 Jan" at bounding box center [166, 437] width 223 height 8
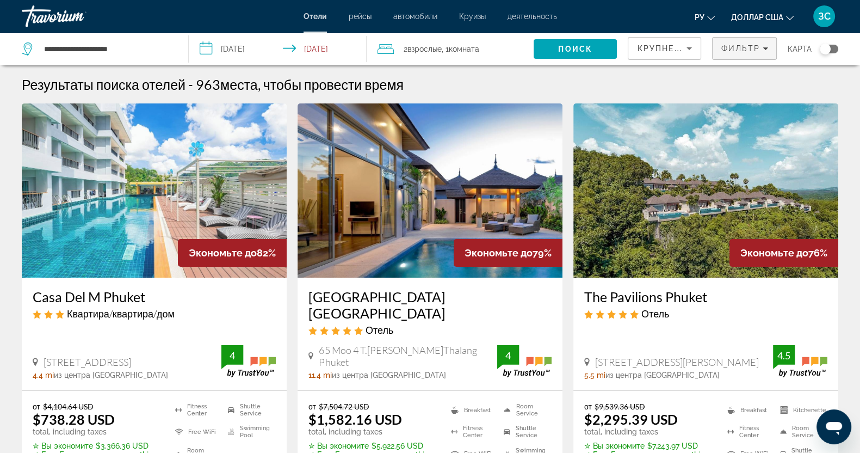
click at [767, 48] on icon "Filters" at bounding box center [765, 48] width 5 height 3
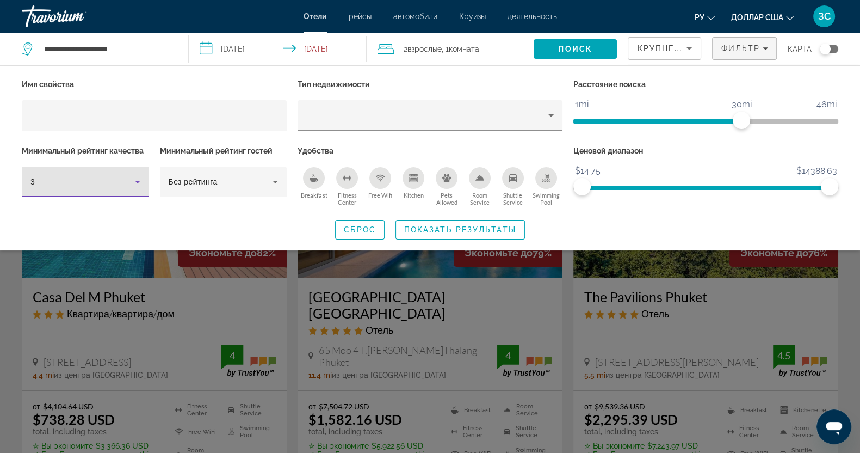
click at [137, 178] on icon "Hotel Filters" at bounding box center [137, 181] width 13 height 13
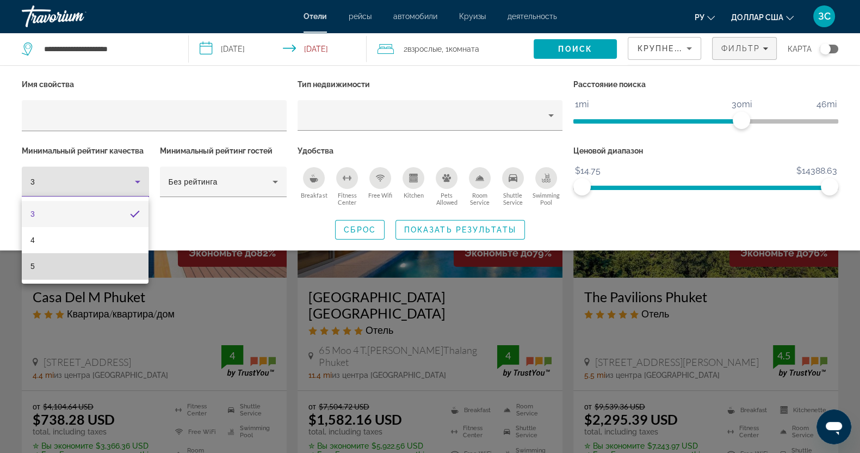
click at [30, 266] on font "5" at bounding box center [32, 266] width 4 height 9
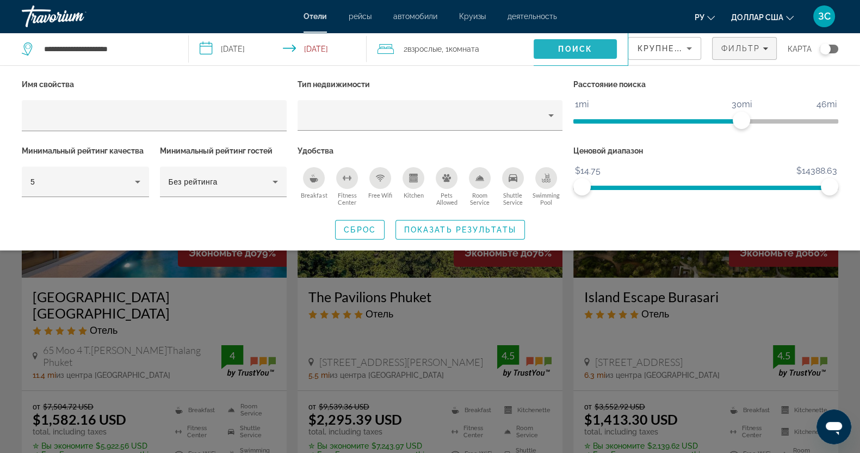
click at [564, 41] on span "Search" at bounding box center [575, 49] width 83 height 26
click at [575, 50] on span "Поиск" at bounding box center [575, 49] width 34 height 9
click at [461, 225] on span "Показать результаты" at bounding box center [460, 229] width 112 height 9
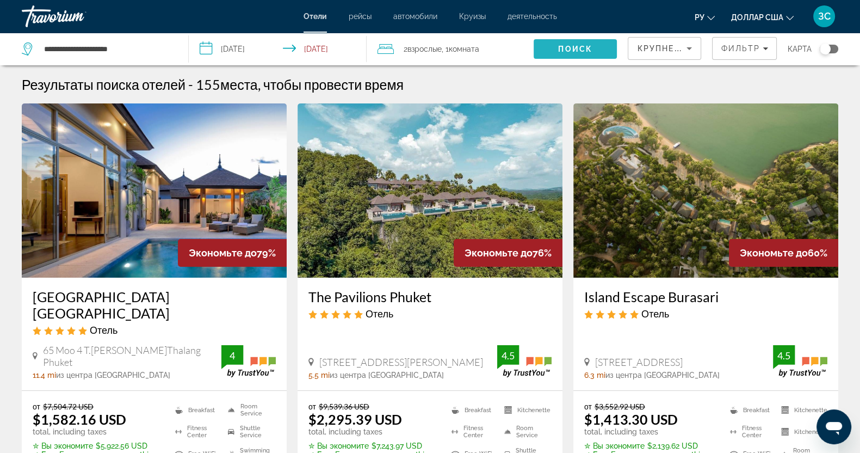
click at [561, 47] on span "Поиск" at bounding box center [575, 49] width 34 height 9
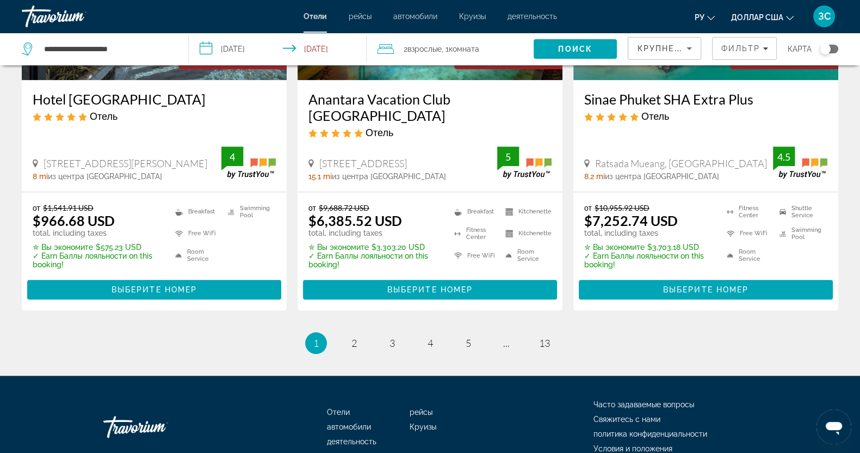
scroll to position [1496, 0]
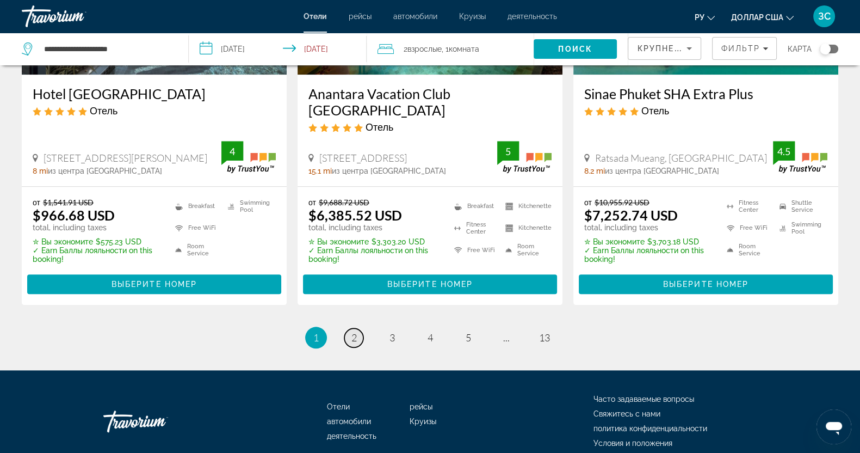
click at [355, 331] on span "2" at bounding box center [354, 337] width 5 height 12
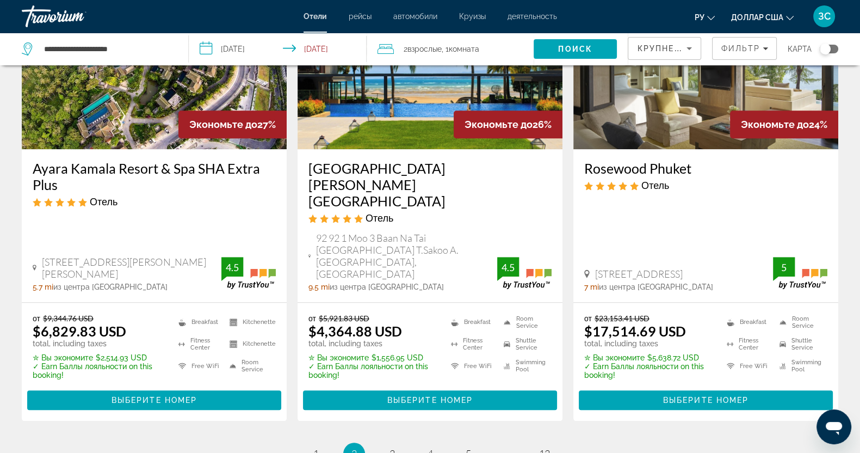
scroll to position [1360, 0]
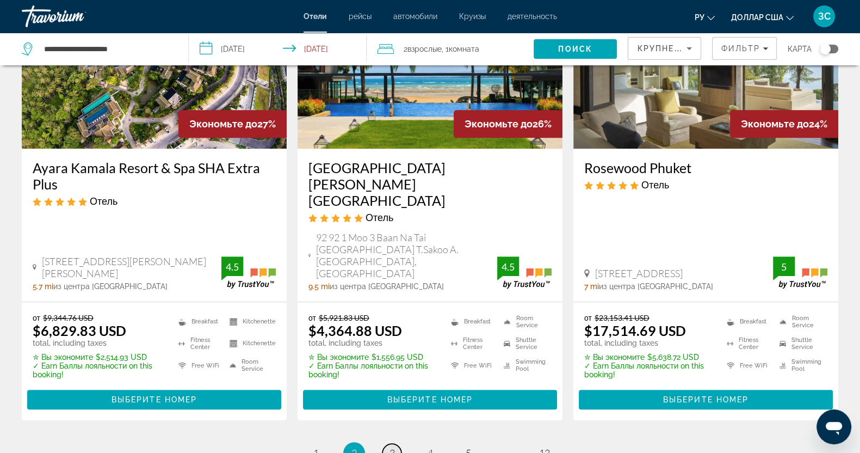
click at [397, 443] on link "page 3" at bounding box center [392, 452] width 19 height 19
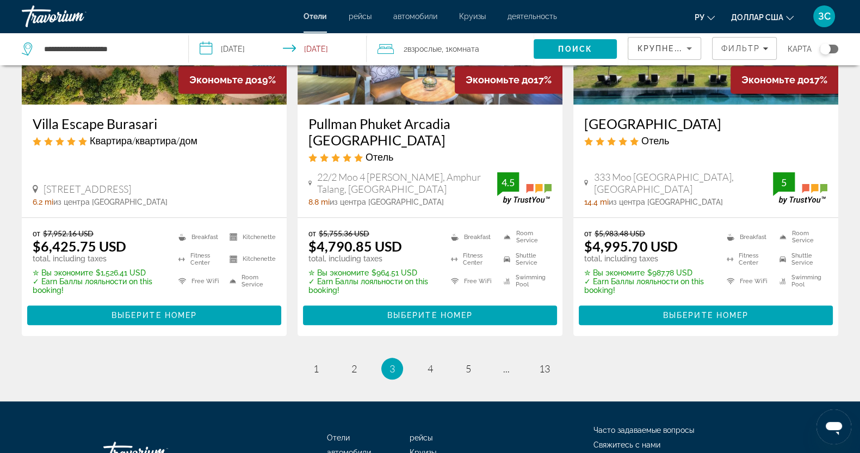
scroll to position [1502, 0]
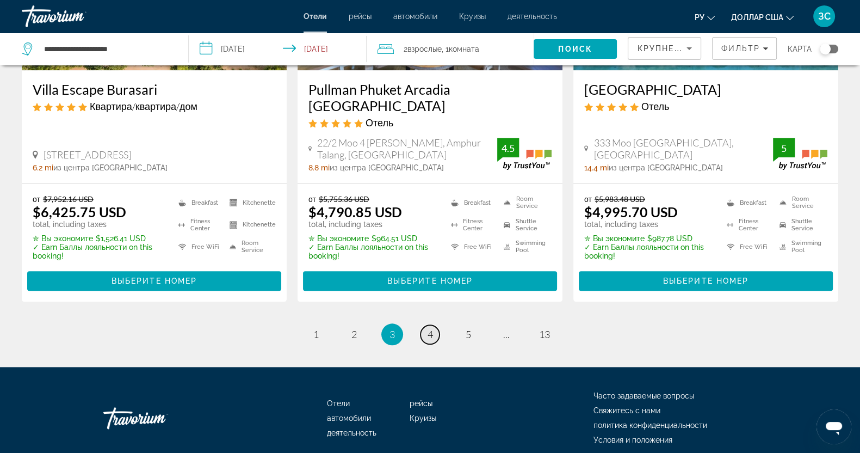
click at [426, 325] on link "page 4" at bounding box center [430, 334] width 19 height 19
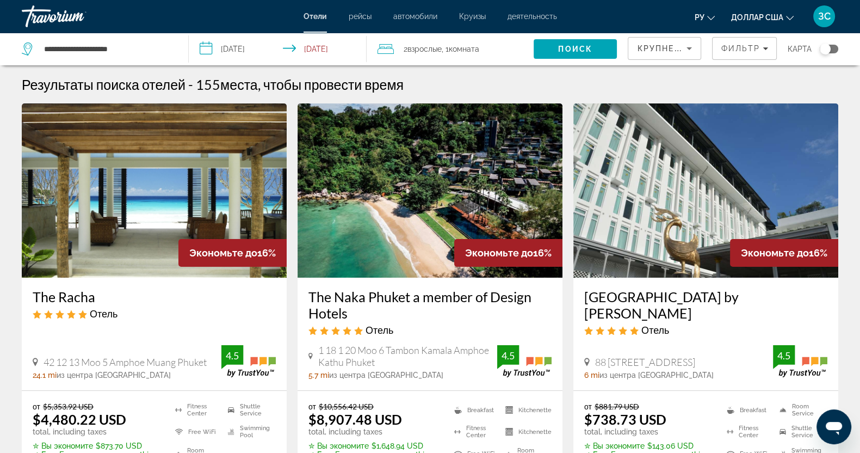
click at [207, 53] on input "**********" at bounding box center [280, 51] width 182 height 36
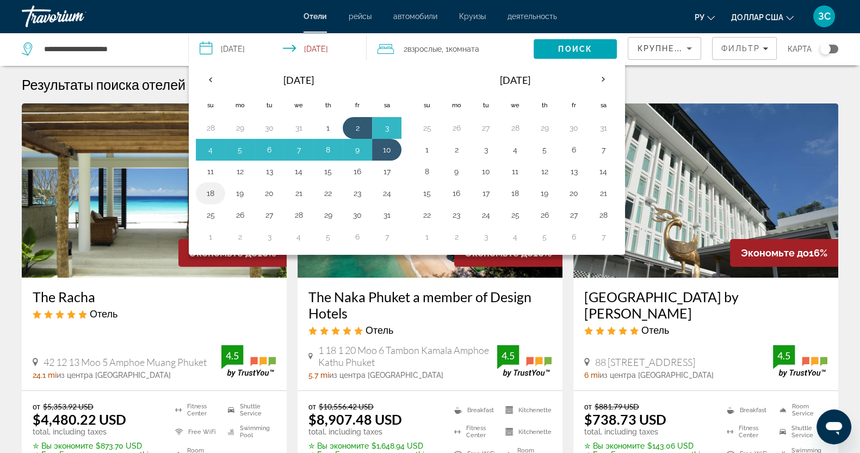
click at [209, 189] on button "18" at bounding box center [210, 193] width 17 height 15
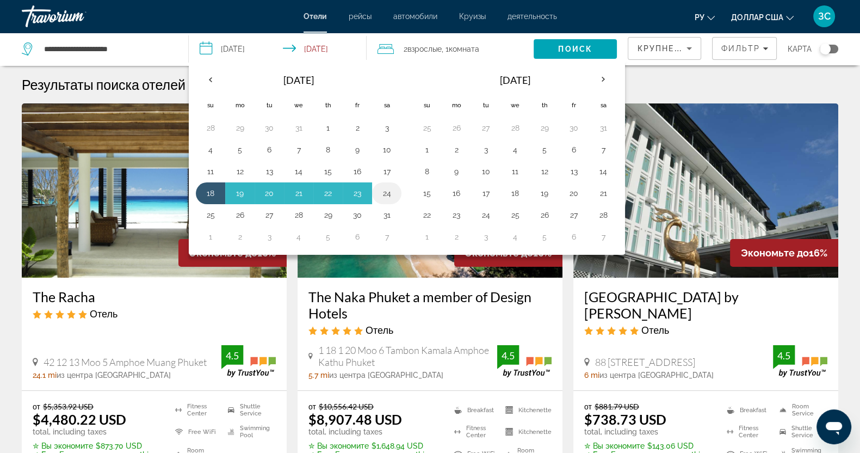
click at [386, 192] on button "24" at bounding box center [386, 193] width 17 height 15
type input "**********"
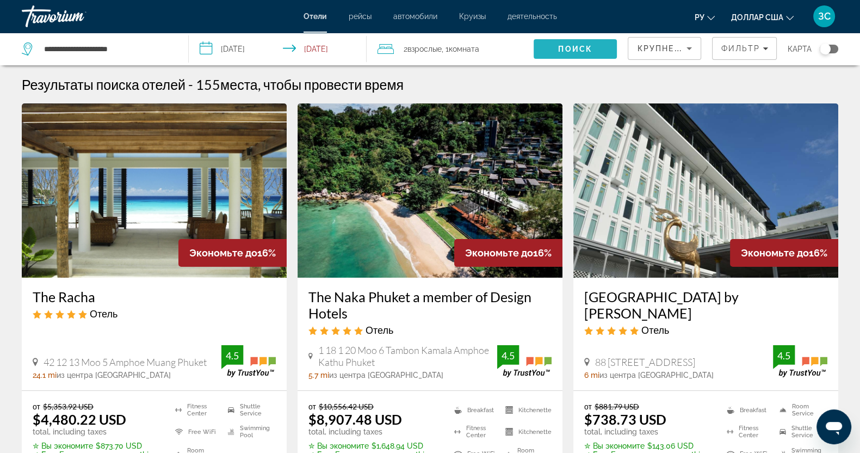
click at [589, 43] on span "Search" at bounding box center [575, 49] width 83 height 26
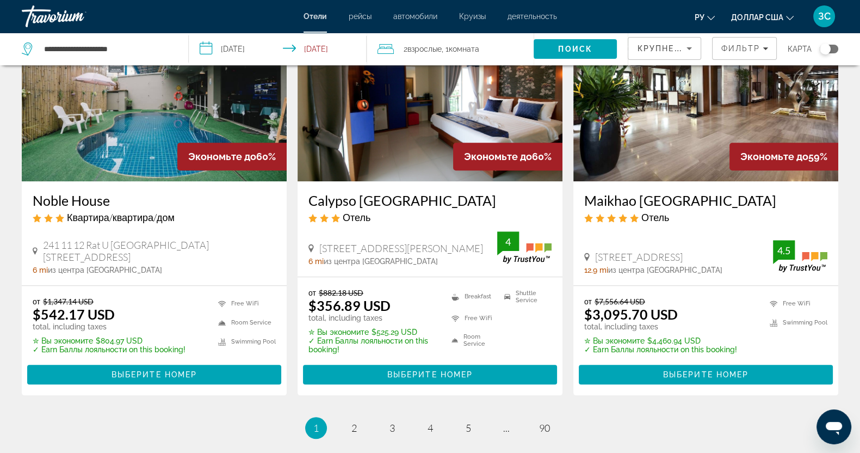
scroll to position [1428, 0]
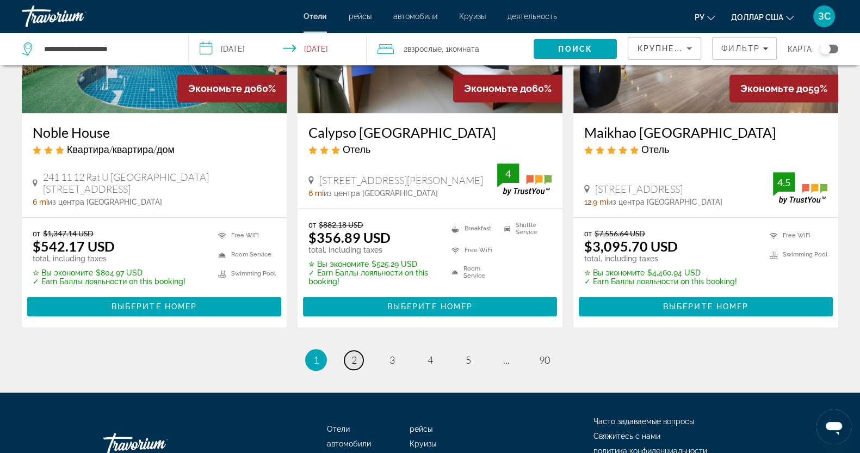
click at [354, 354] on span "2" at bounding box center [354, 360] width 5 height 12
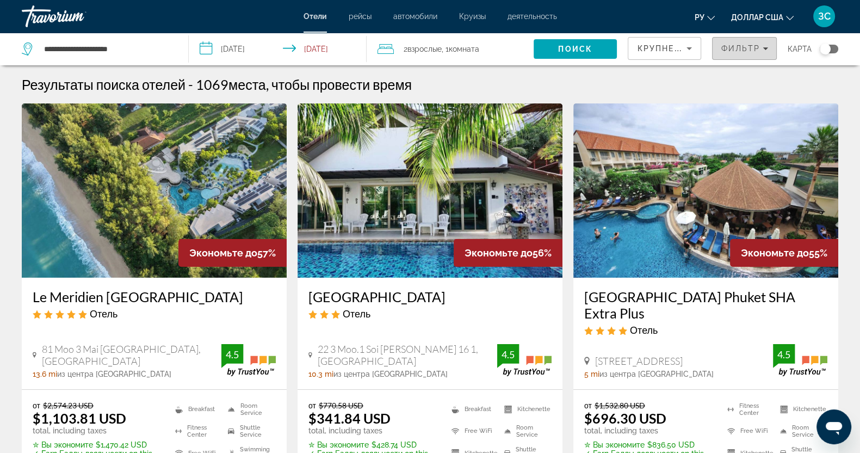
click at [766, 49] on icon "Filters" at bounding box center [765, 48] width 5 height 3
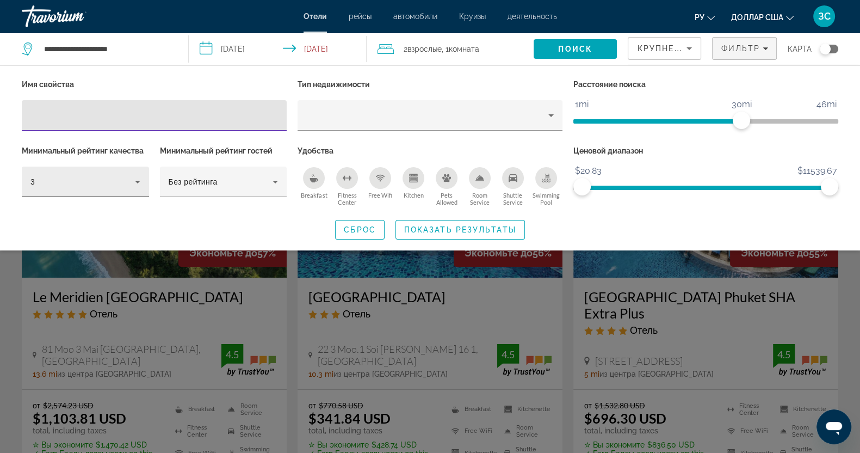
click at [132, 181] on icon "Hotel Filters" at bounding box center [137, 181] width 13 height 13
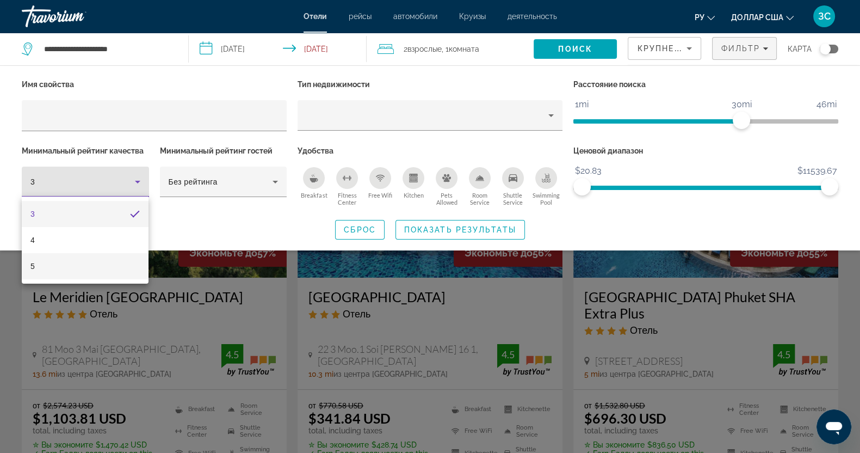
click at [34, 270] on span "5" at bounding box center [32, 266] width 4 height 13
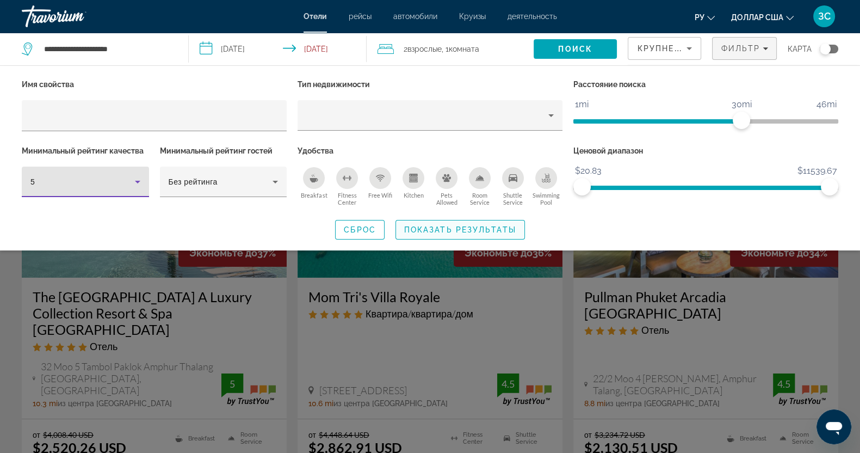
click at [443, 225] on span "Показать результаты" at bounding box center [460, 229] width 112 height 9
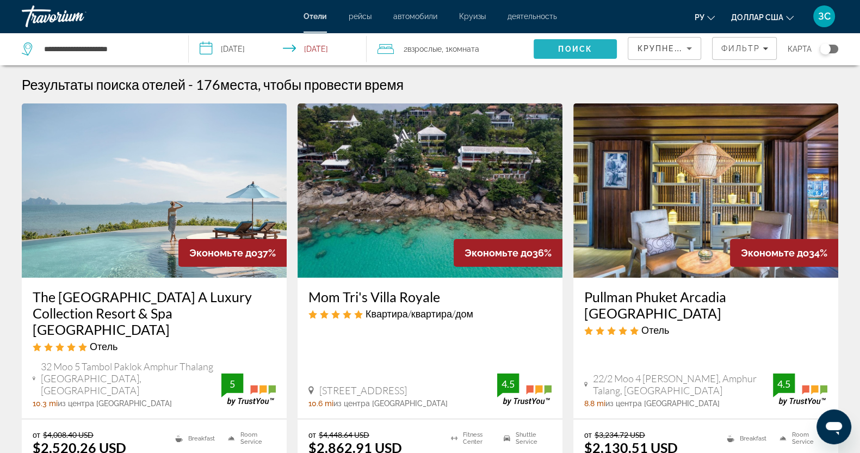
click at [578, 52] on span "Поиск" at bounding box center [575, 49] width 34 height 9
click at [578, 51] on span "Поиск" at bounding box center [575, 49] width 34 height 9
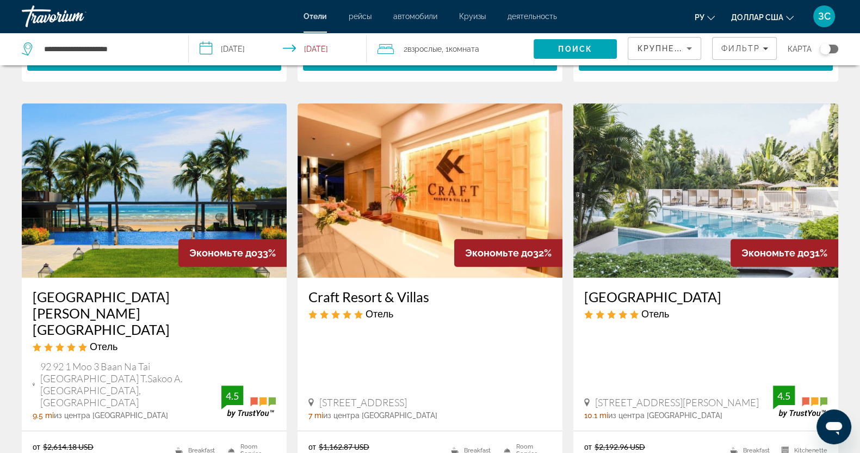
scroll to position [476, 0]
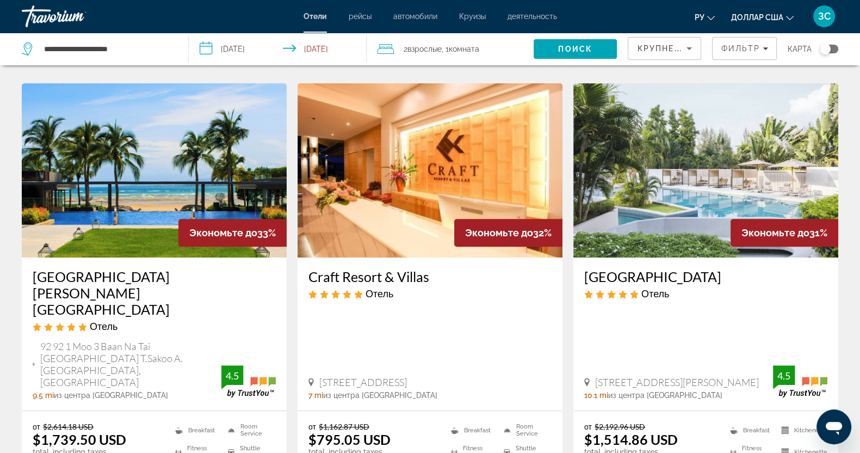
click at [127, 170] on img "Основное содержание" at bounding box center [154, 170] width 265 height 174
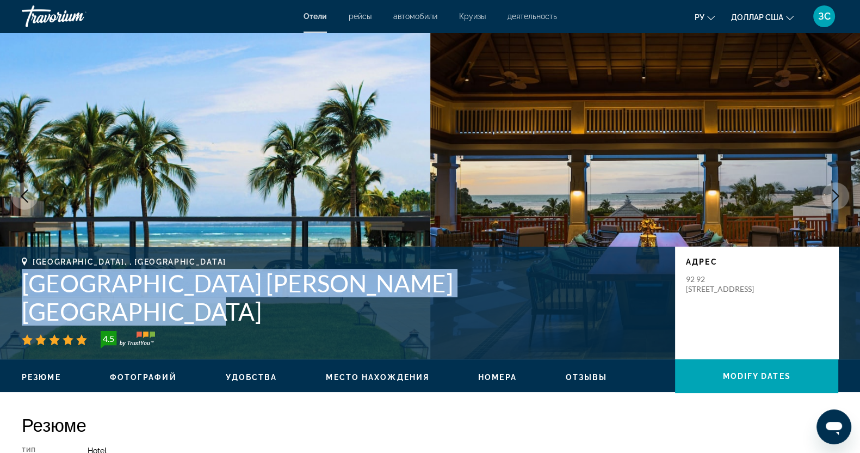
drag, startPoint x: 16, startPoint y: 311, endPoint x: 526, endPoint y: 310, distance: 509.3
click at [526, 310] on div "Phuket, , Thailand Phuket Marriott Resort and Spa Nai Yang Beach 4.5 адрес 92 9…" at bounding box center [430, 302] width 860 height 91
copy h1 "Phuket Marriott Resort and Spa Nai Yang Beach"
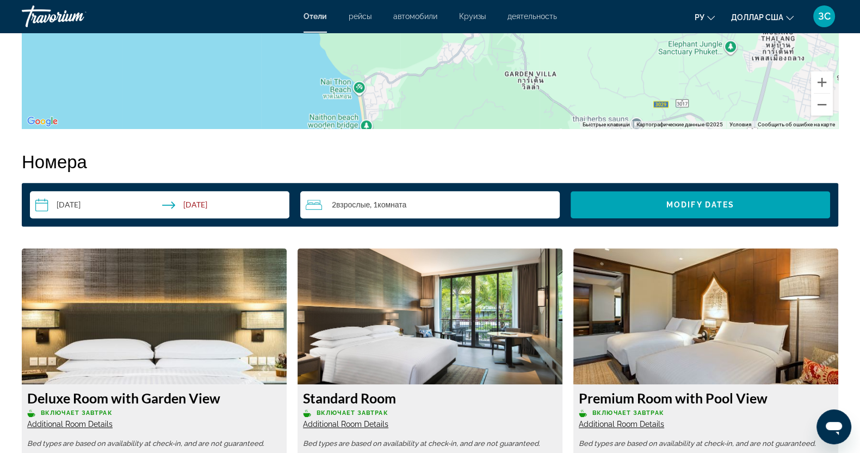
scroll to position [1428, 0]
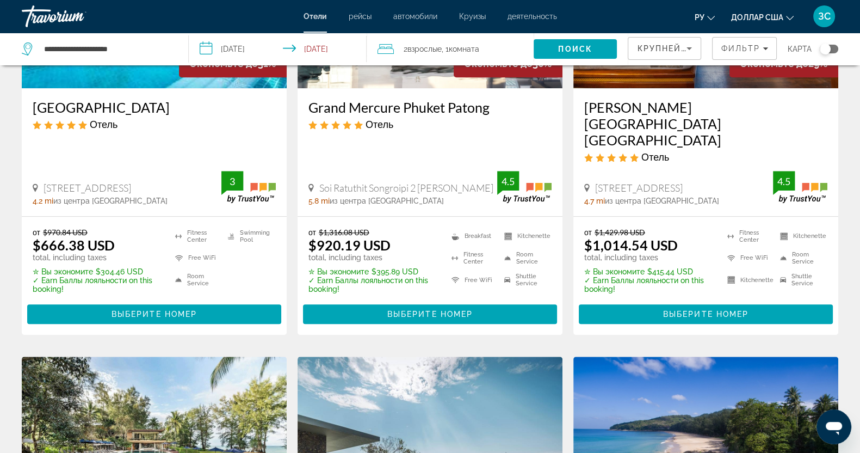
scroll to position [1224, 0]
